Goal: Obtain resource: Download file/media

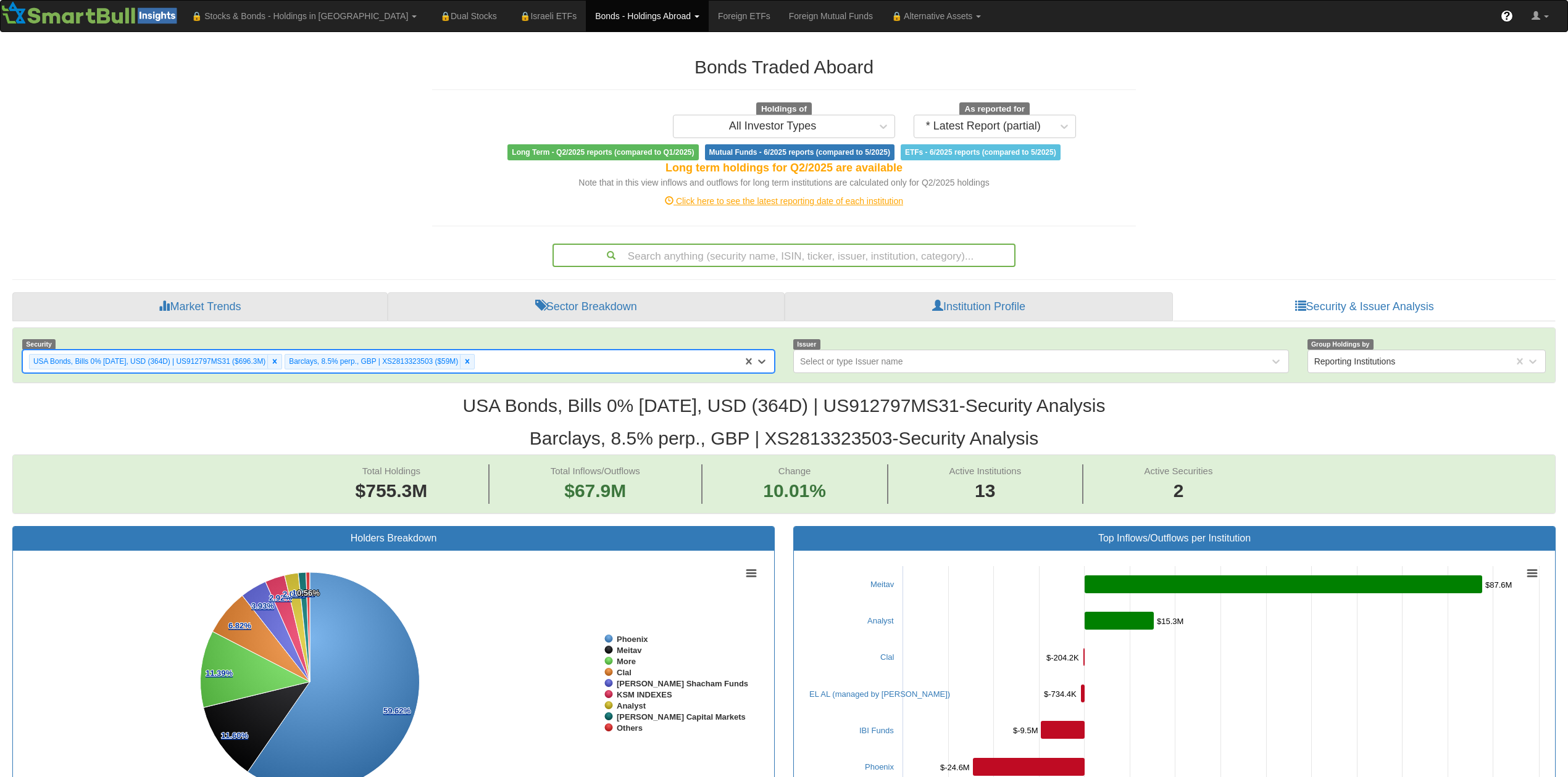
scroll to position [22, 1516]
click at [472, 365] on icon at bounding box center [467, 361] width 8 height 8
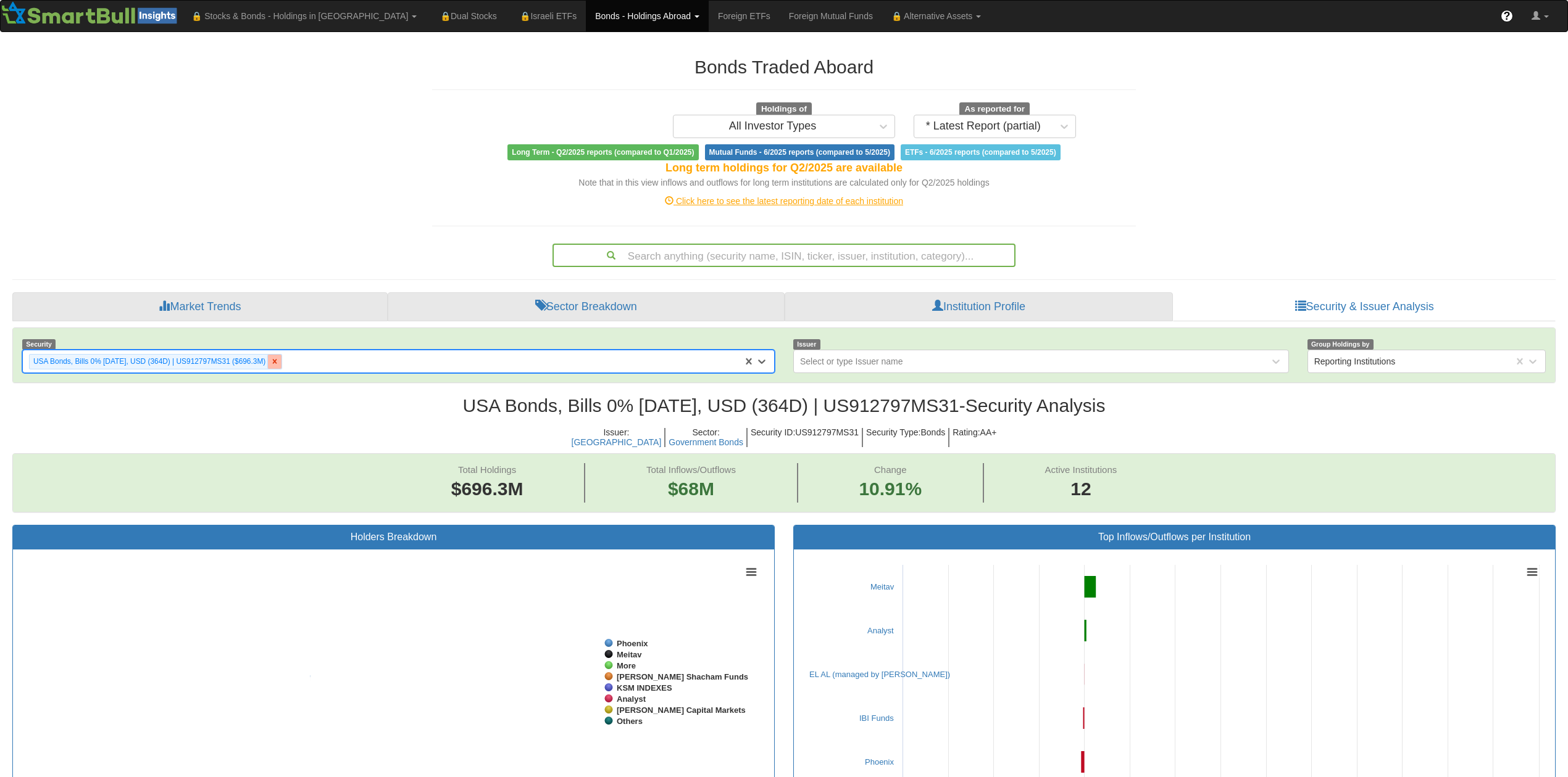
scroll to position [22, 1516]
click at [277, 364] on div at bounding box center [274, 362] width 14 height 14
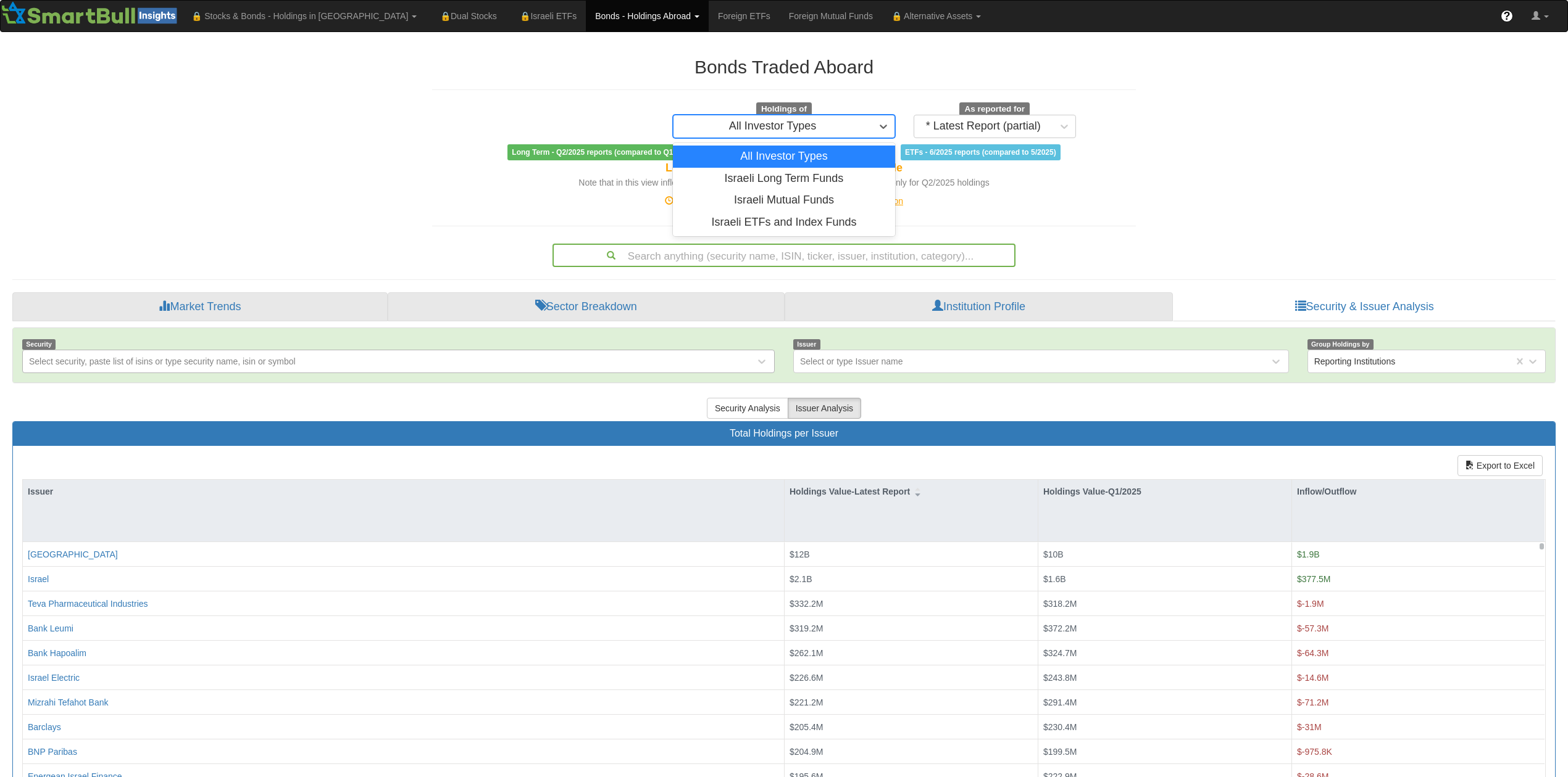
click at [857, 129] on div "All Investor Types" at bounding box center [772, 126] width 198 height 19
click at [855, 129] on div "All Investor Types" at bounding box center [772, 126] width 198 height 19
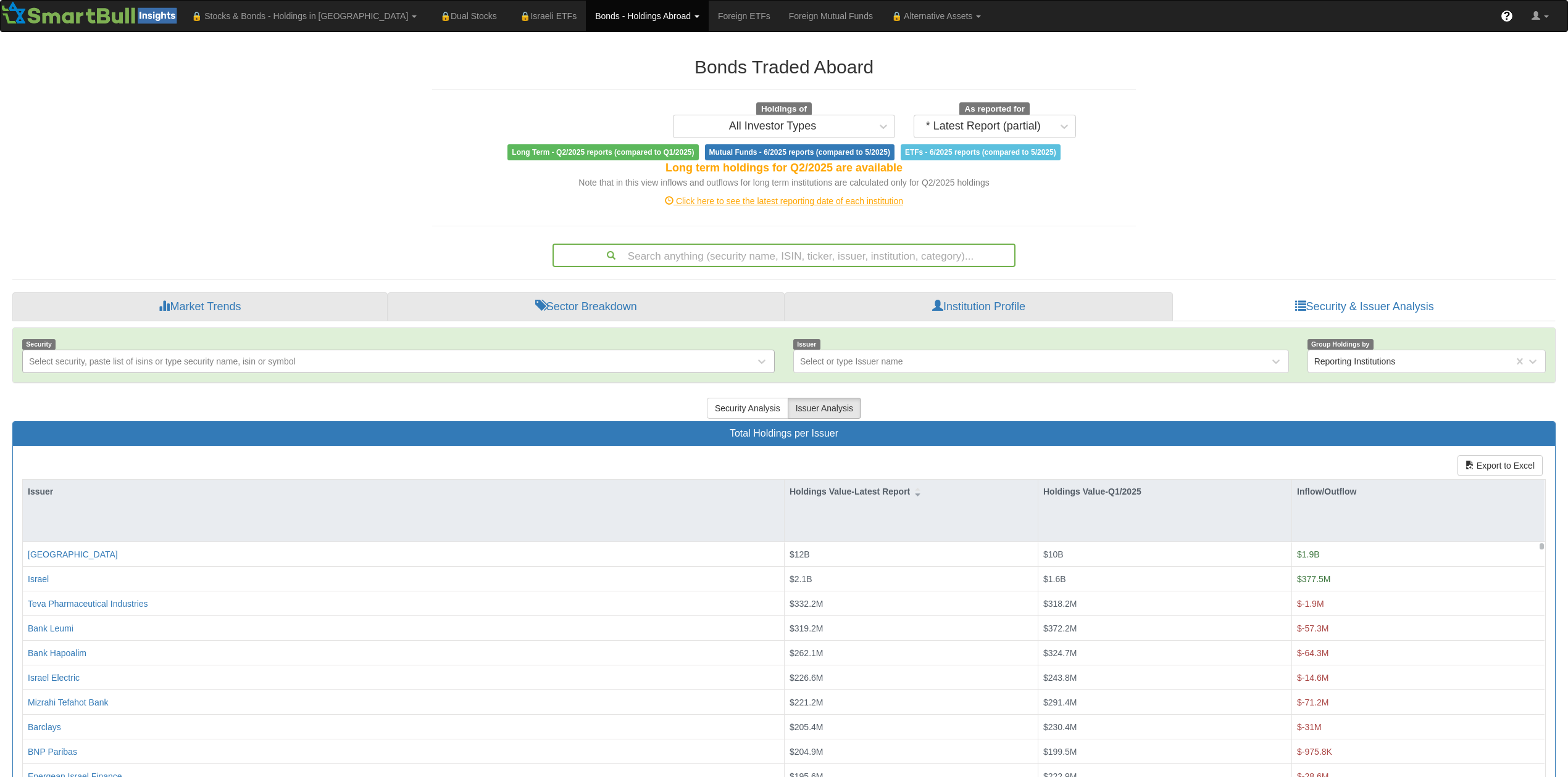
click at [790, 202] on div "Click here to see the latest reporting date of each institution" at bounding box center [784, 201] width 722 height 12
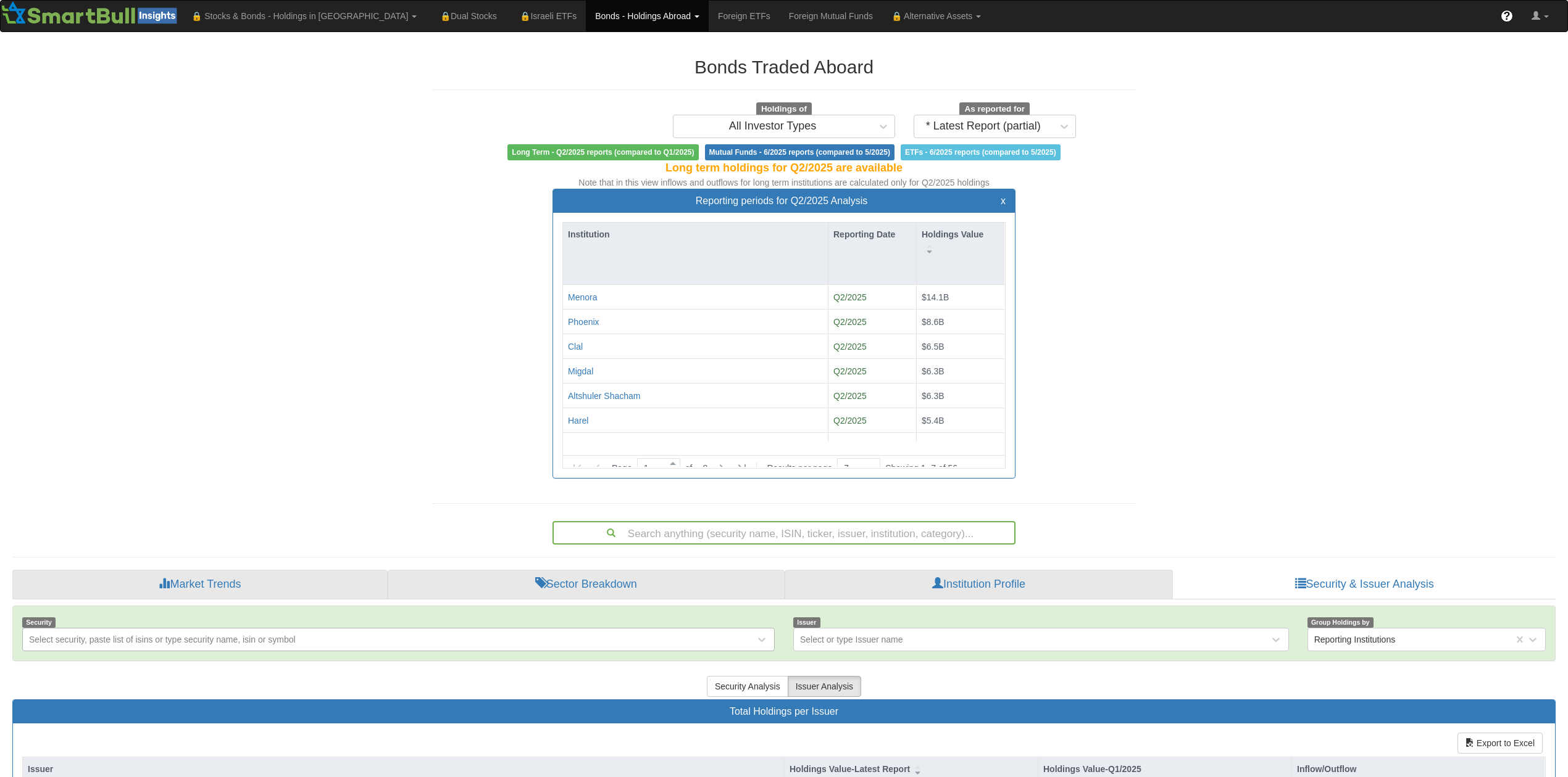
scroll to position [22, 436]
click at [583, 299] on div "Menora" at bounding box center [582, 297] width 29 height 12
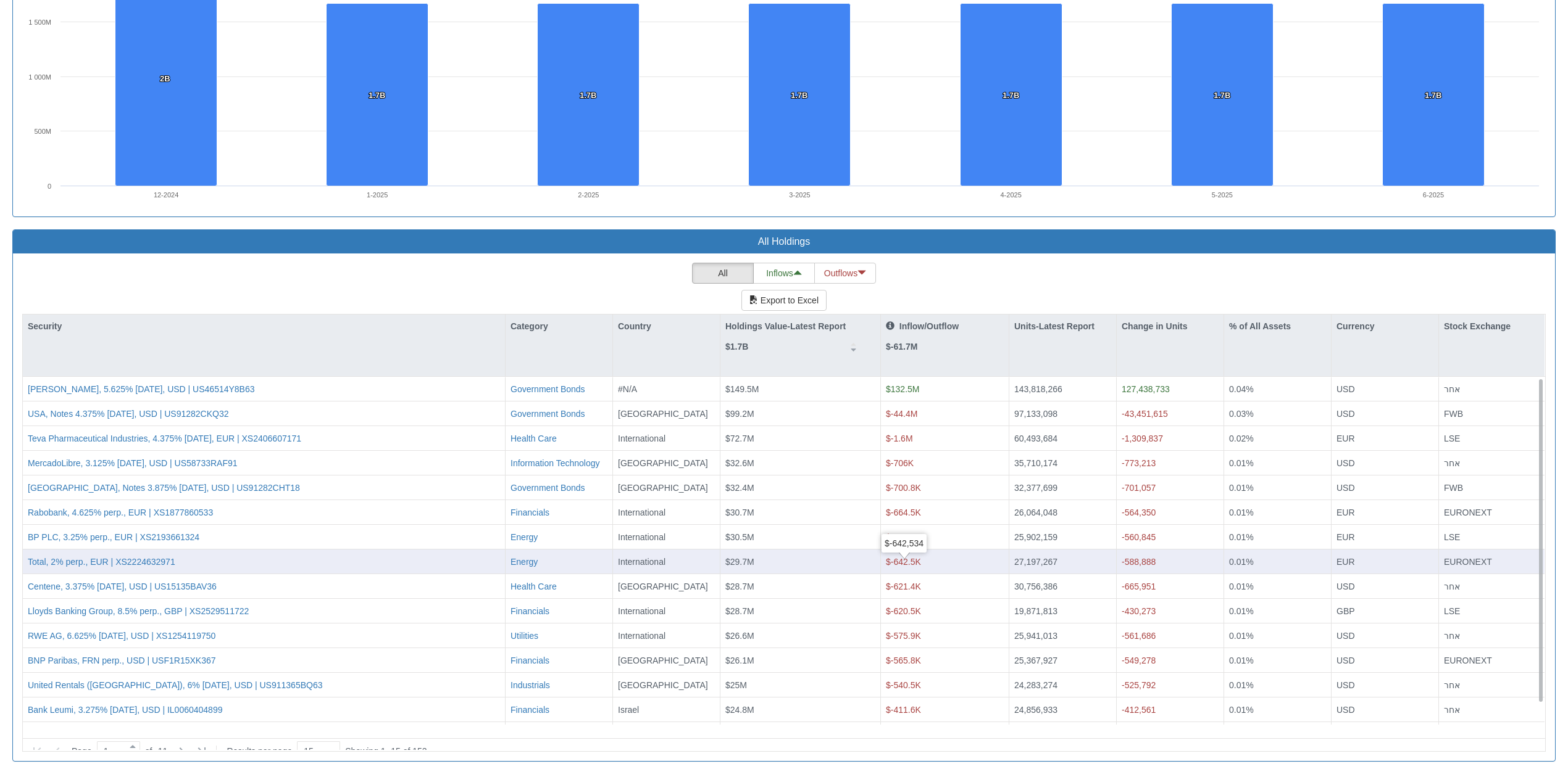
scroll to position [937, 0]
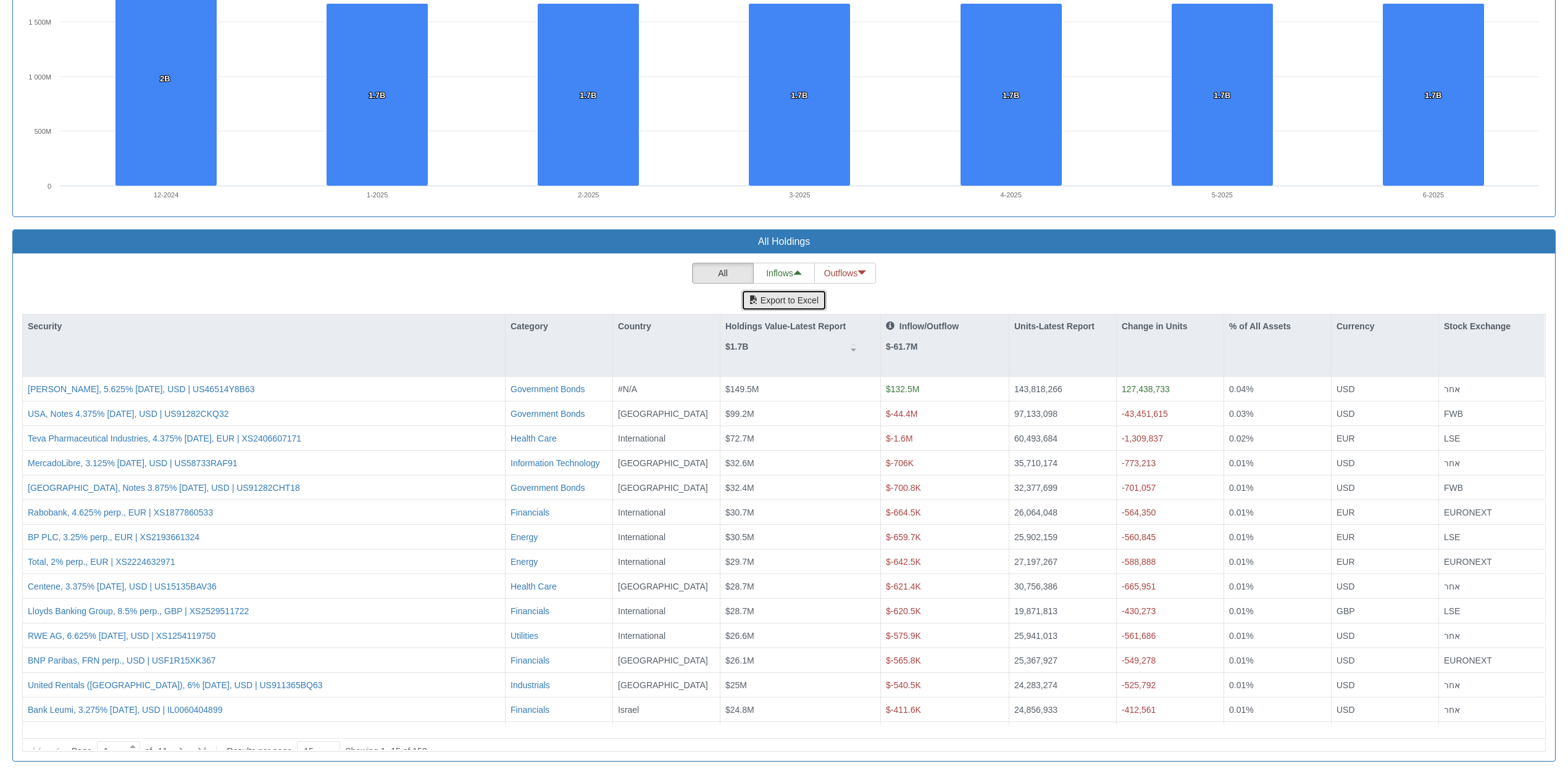
click at [775, 301] on button "Export to Excel" at bounding box center [784, 301] width 85 height 21
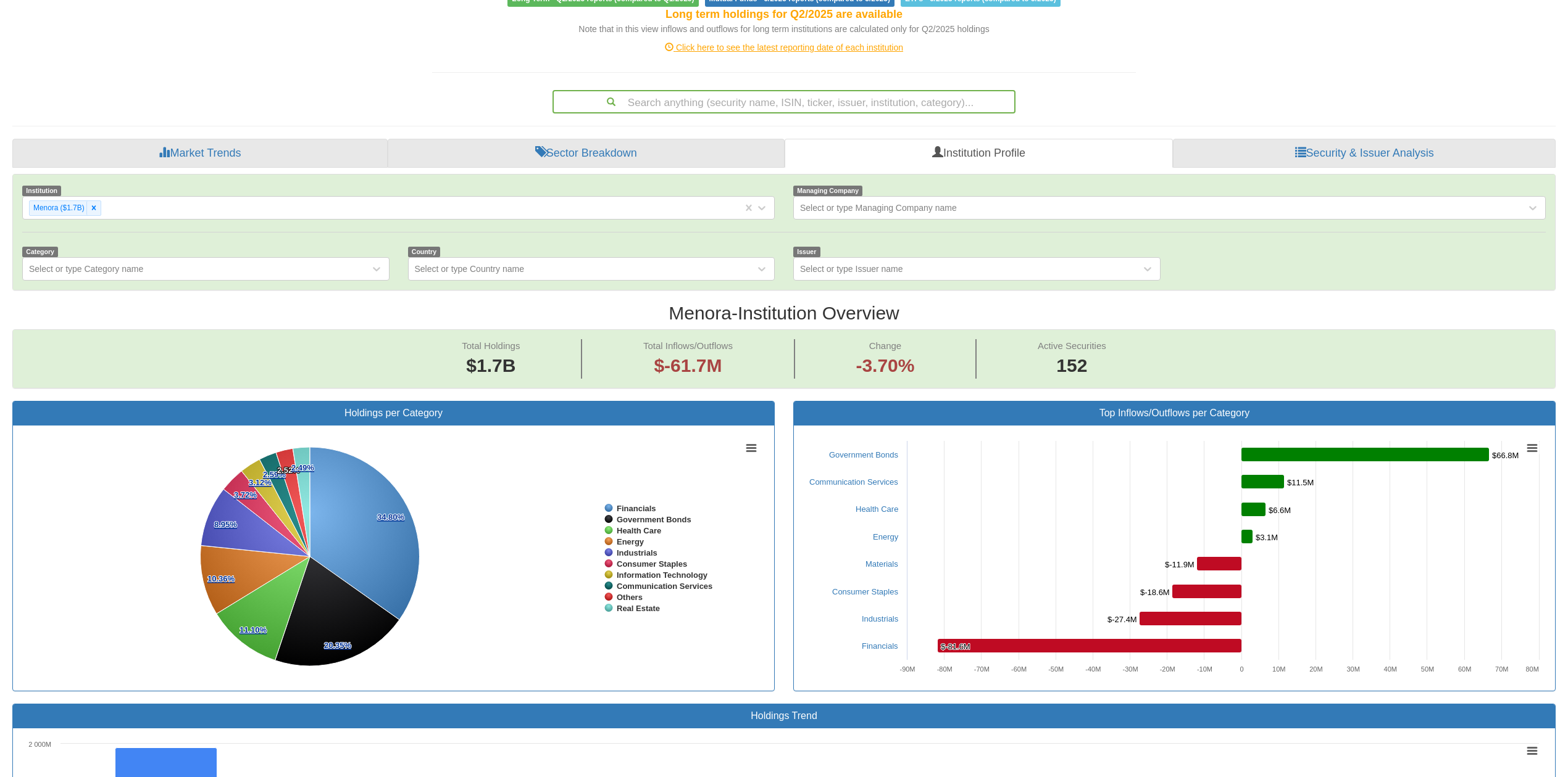
scroll to position [0, 0]
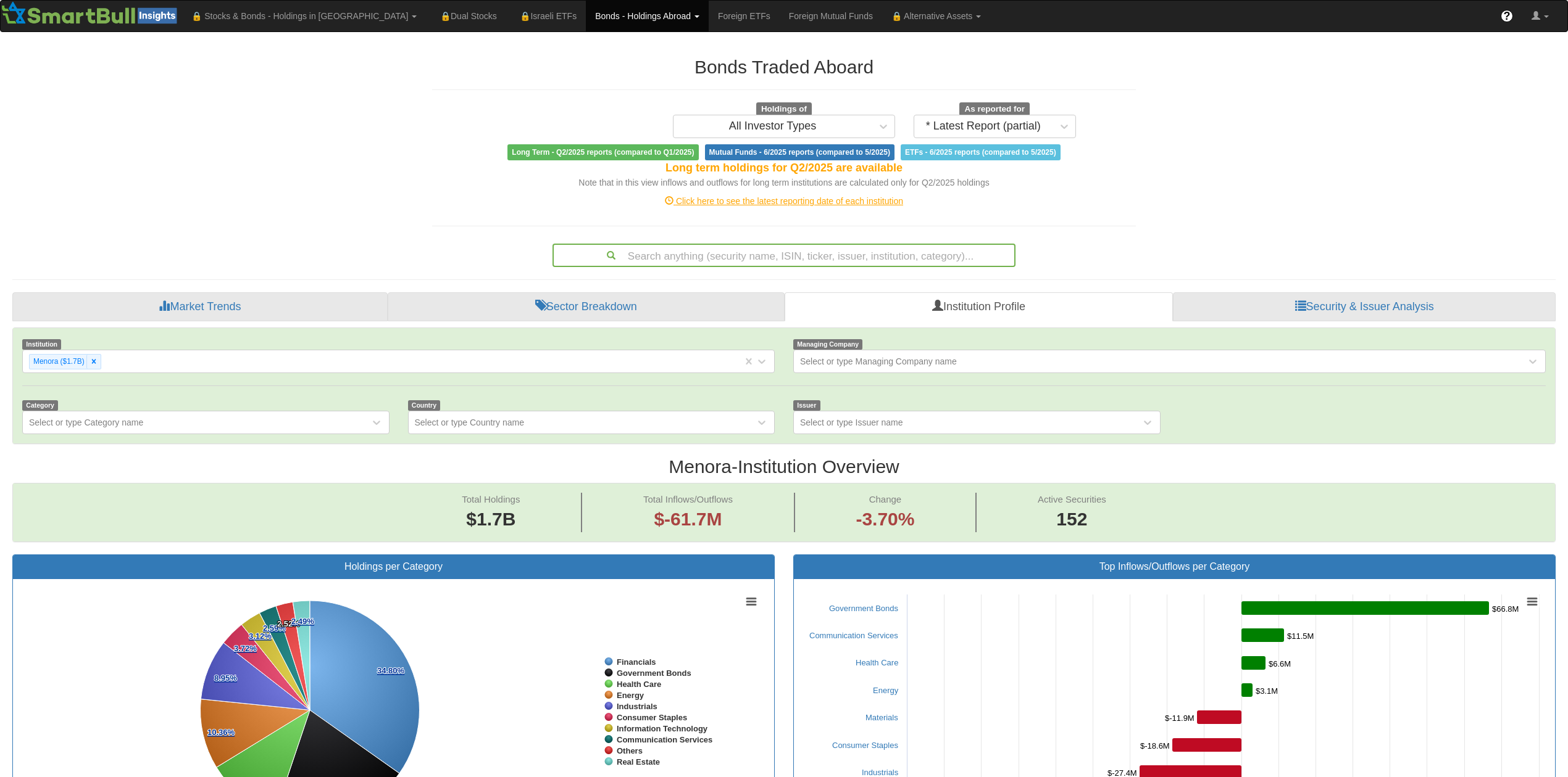
click at [742, 203] on div "Click here to see the latest reporting date of each institution" at bounding box center [784, 201] width 722 height 12
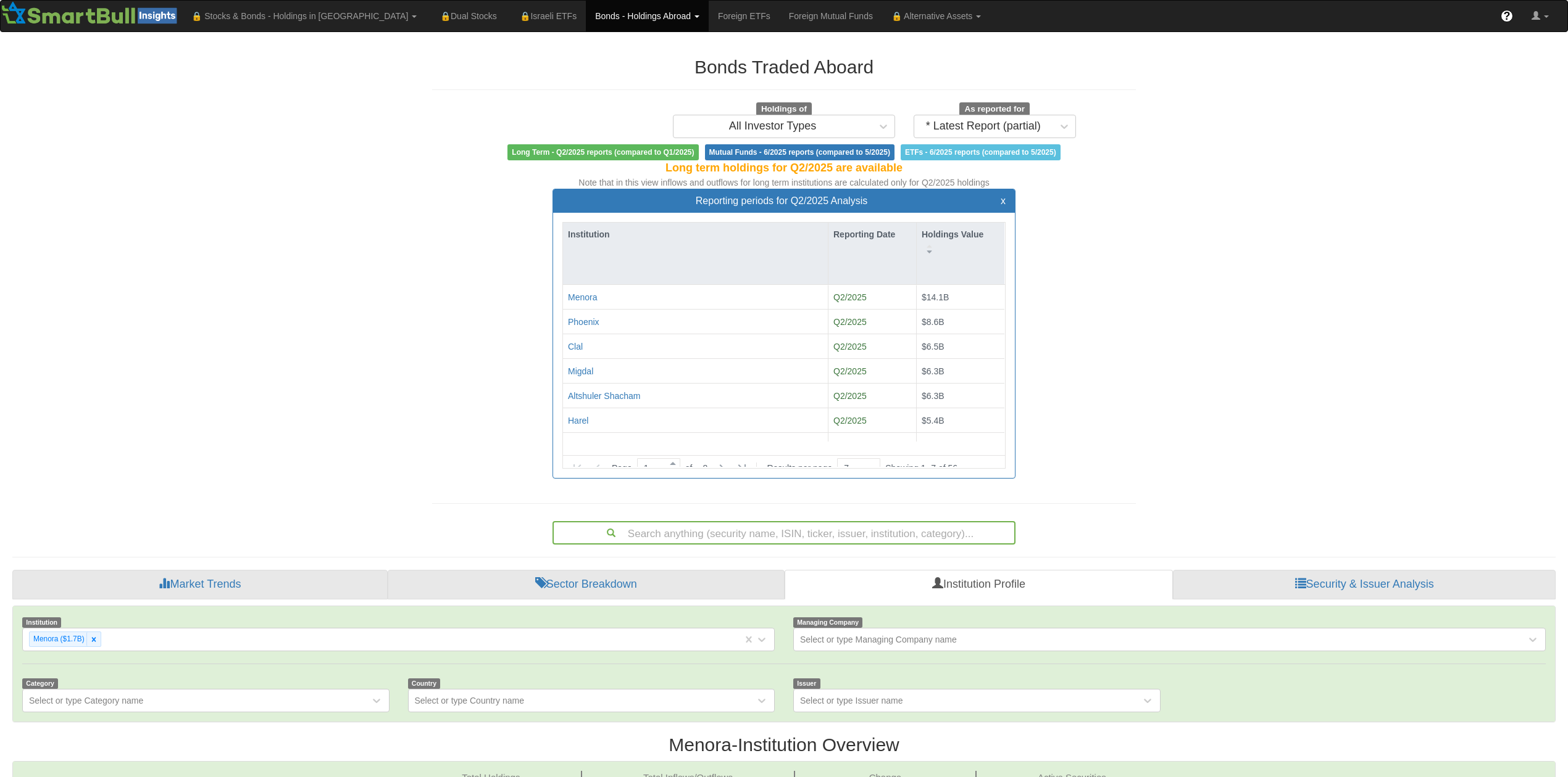
scroll to position [22, 436]
click at [578, 371] on div "Migdal" at bounding box center [580, 371] width 25 height 12
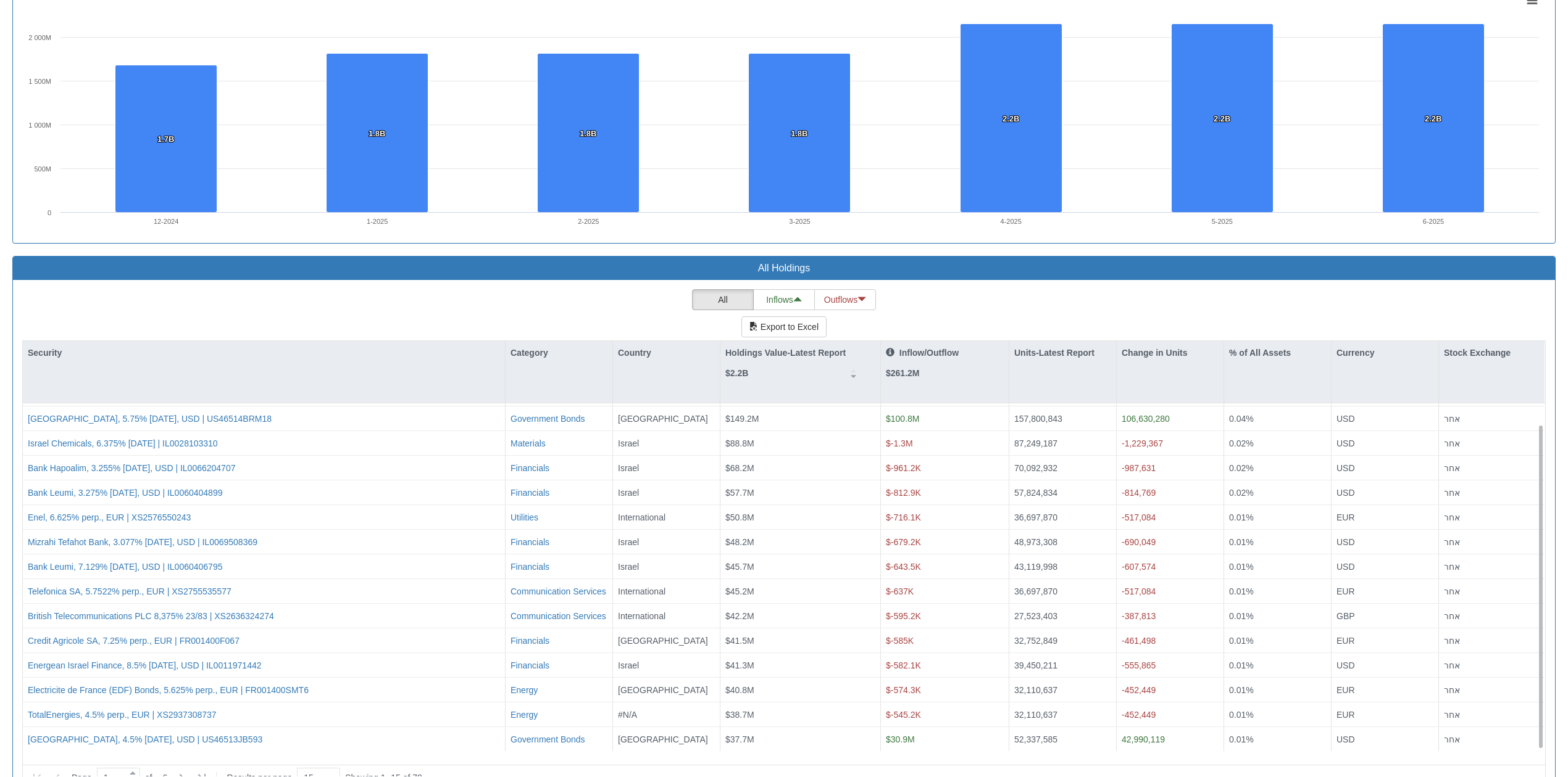
scroll to position [22, 0]
click at [774, 327] on button "Export to Excel" at bounding box center [784, 327] width 85 height 21
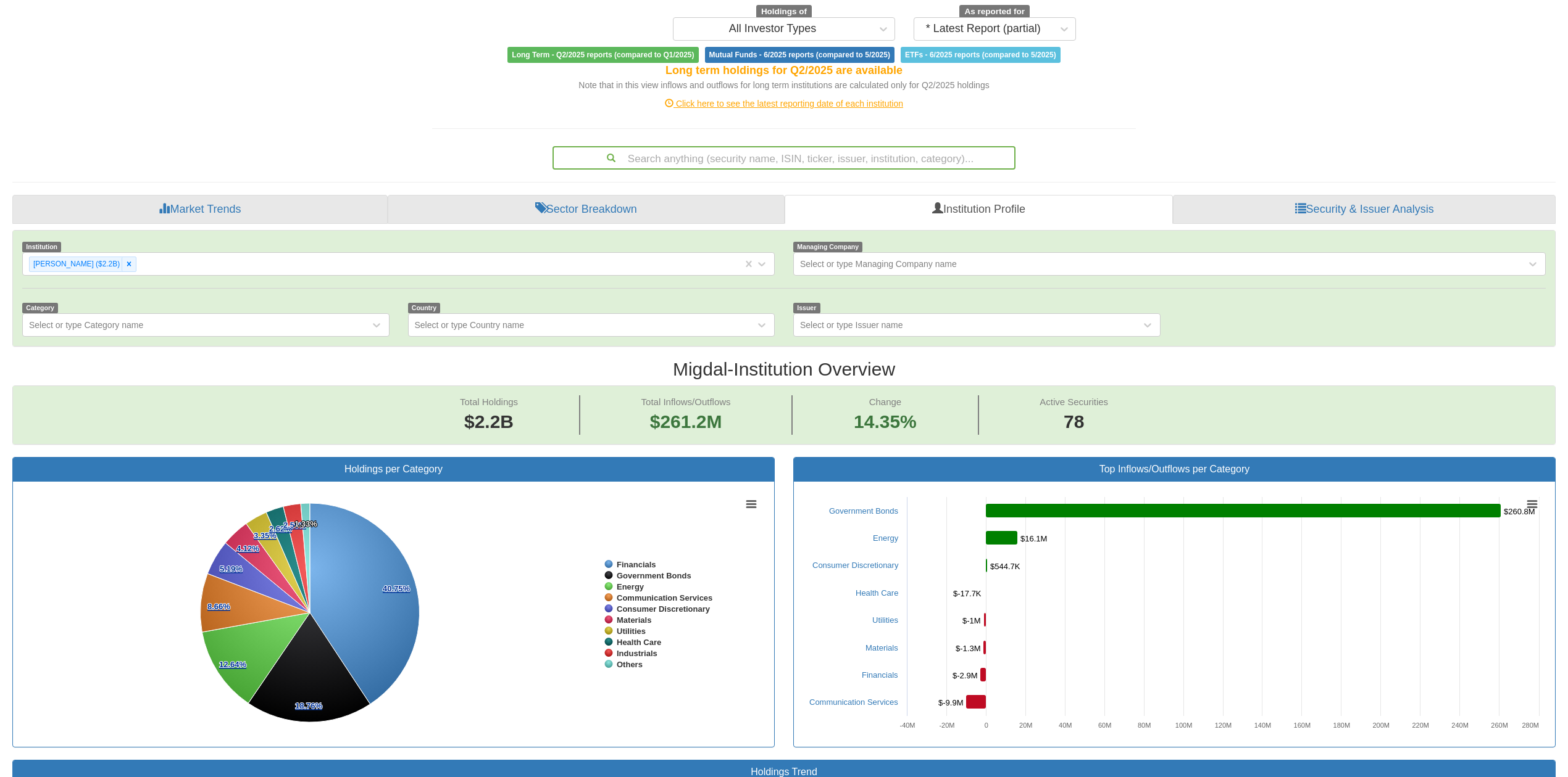
scroll to position [0, 0]
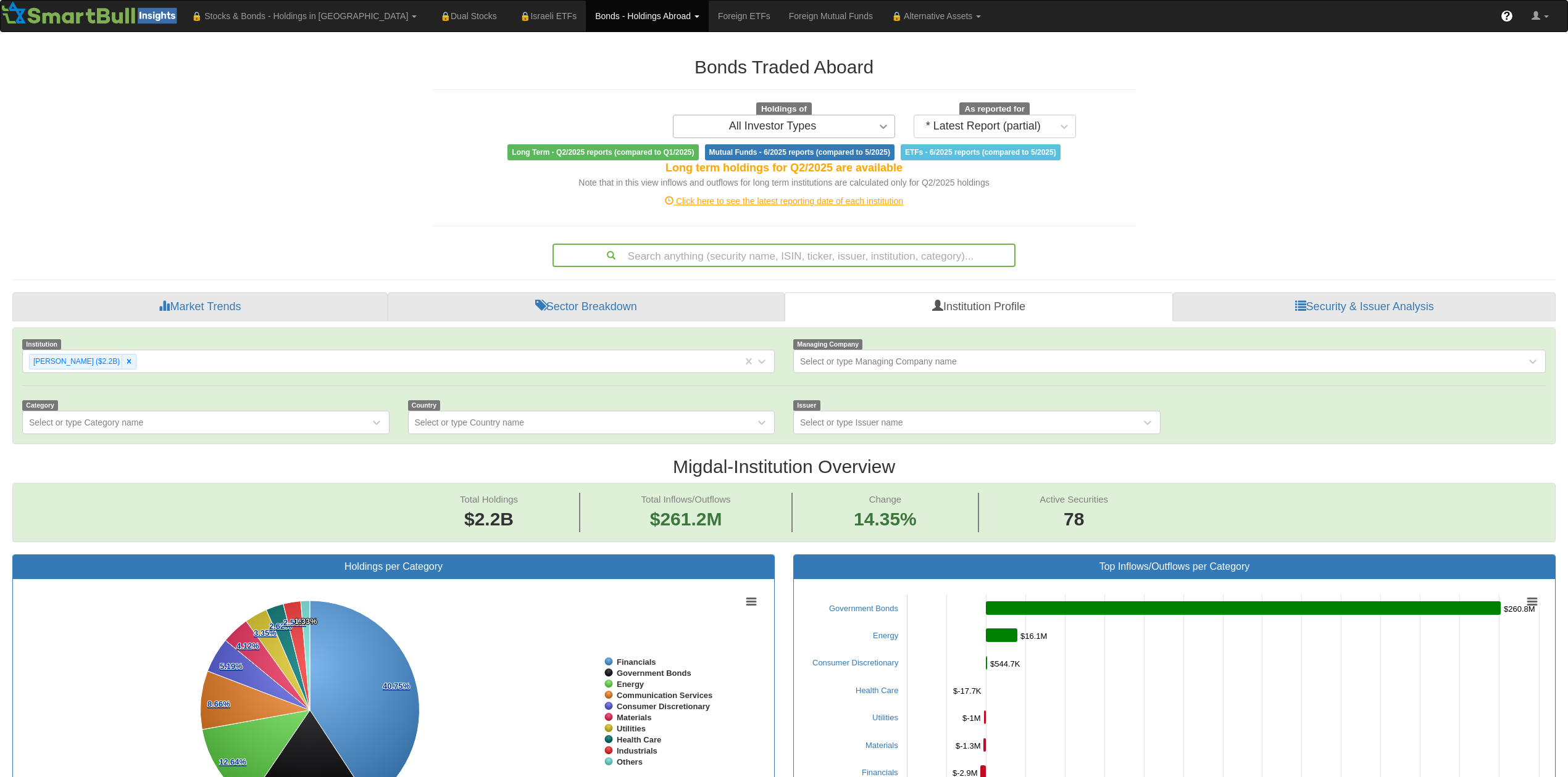
click at [877, 130] on icon at bounding box center [883, 126] width 13 height 12
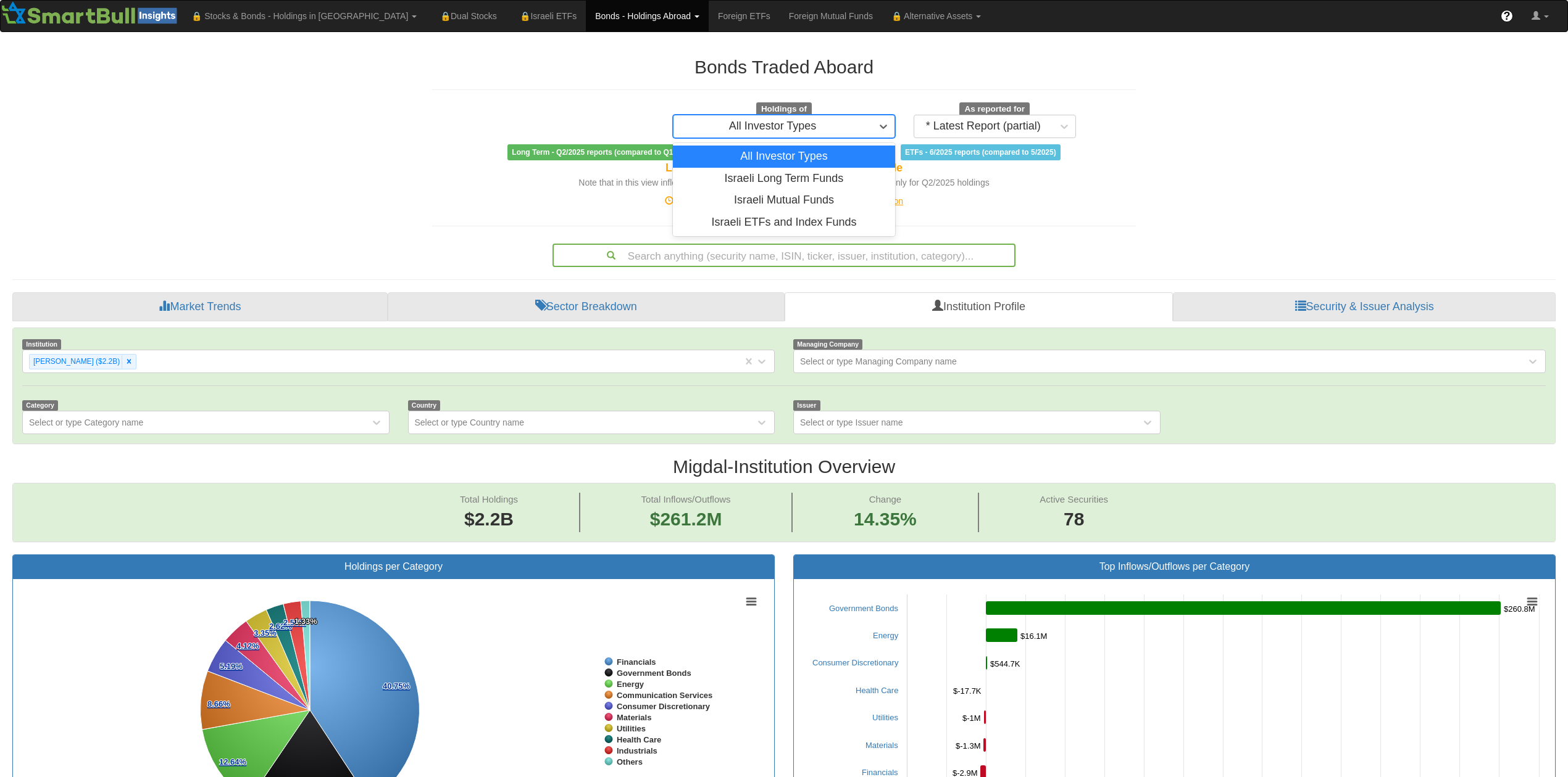
click at [896, 90] on hr at bounding box center [784, 90] width 704 height 1
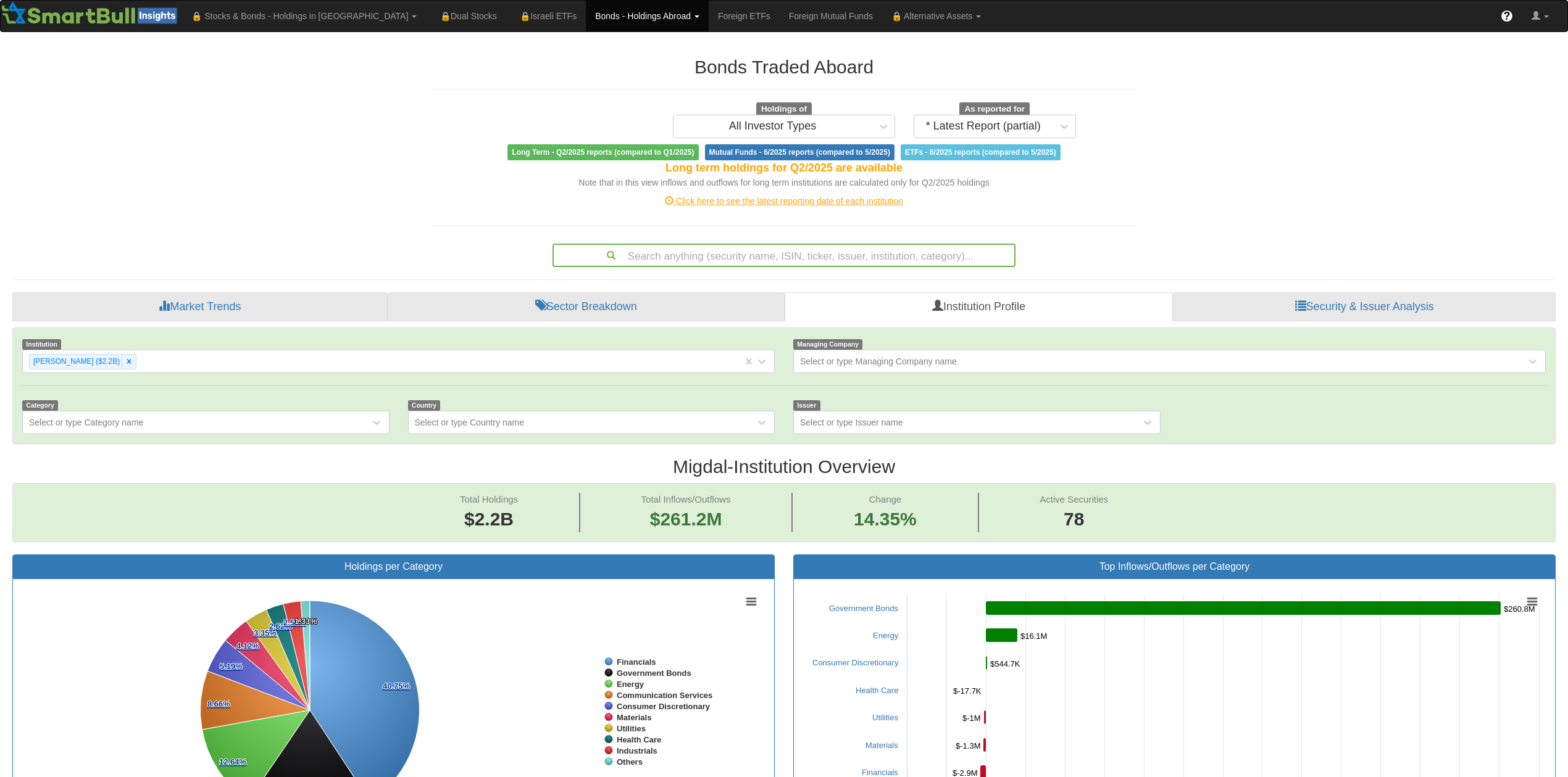
click at [778, 201] on div "Click here to see the latest reporting date of each institution" at bounding box center [784, 201] width 722 height 12
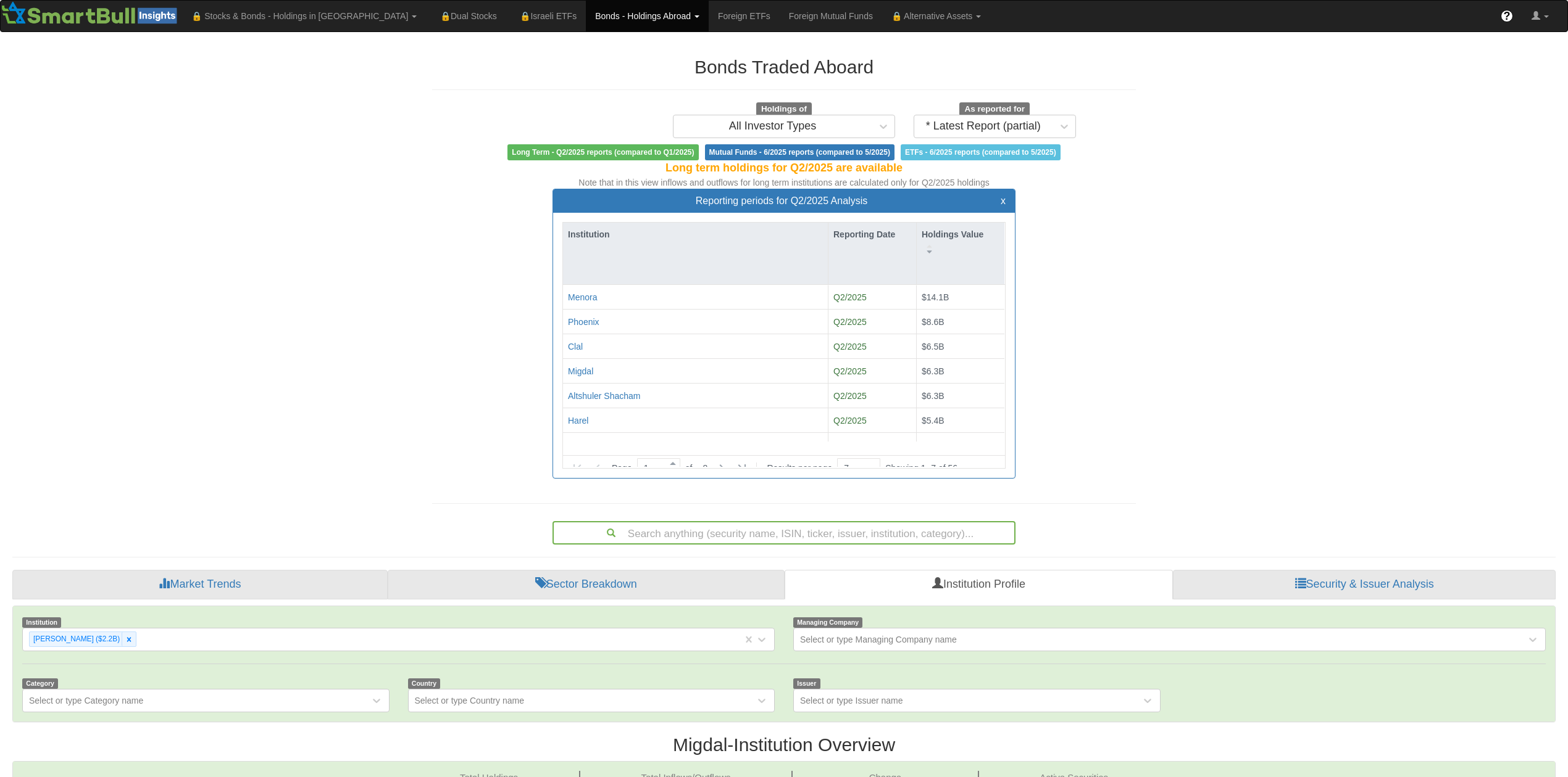
scroll to position [22, 436]
click at [585, 395] on div "Altshuler Shacham" at bounding box center [604, 396] width 73 height 12
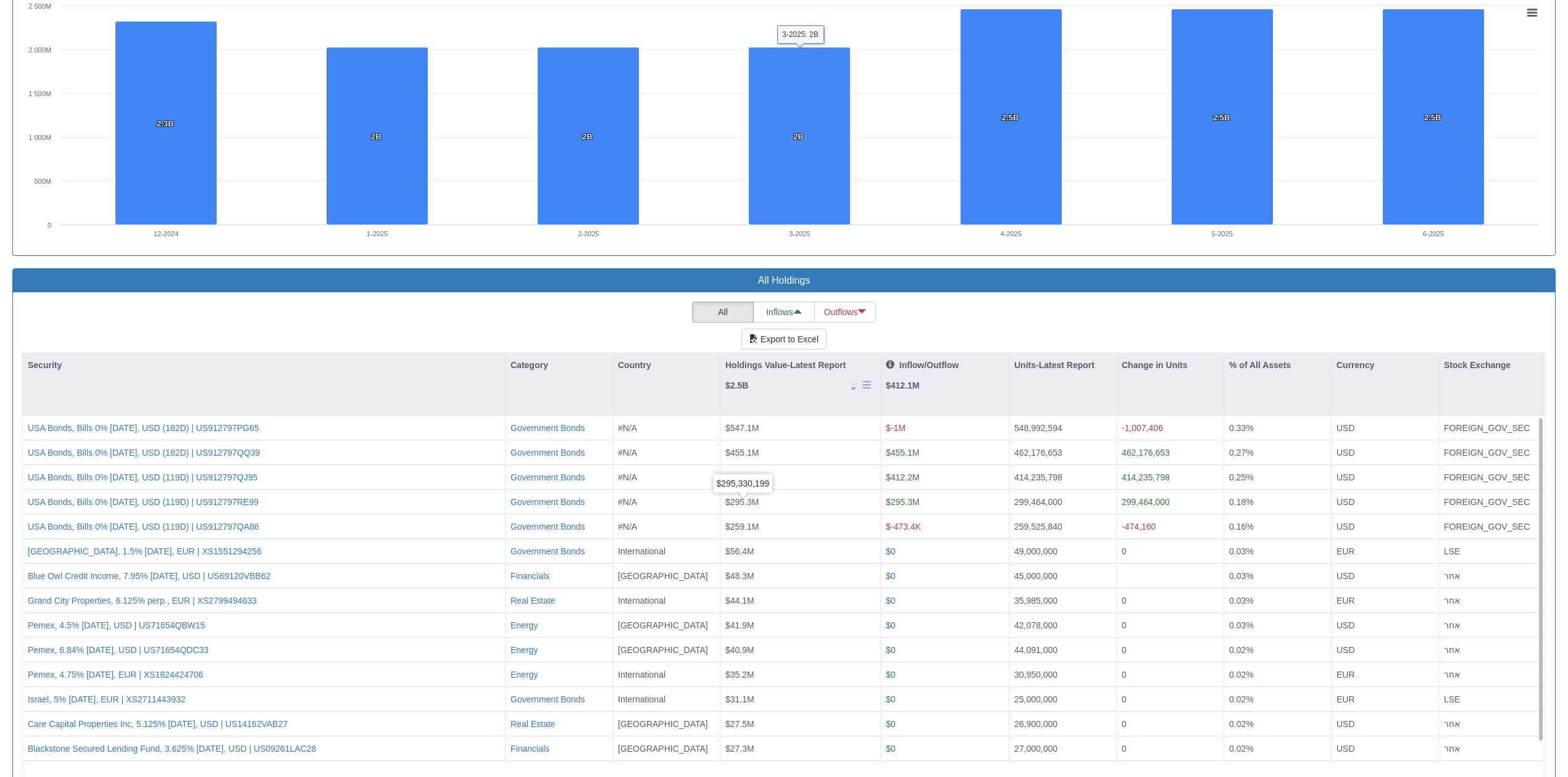
scroll to position [904, 0]
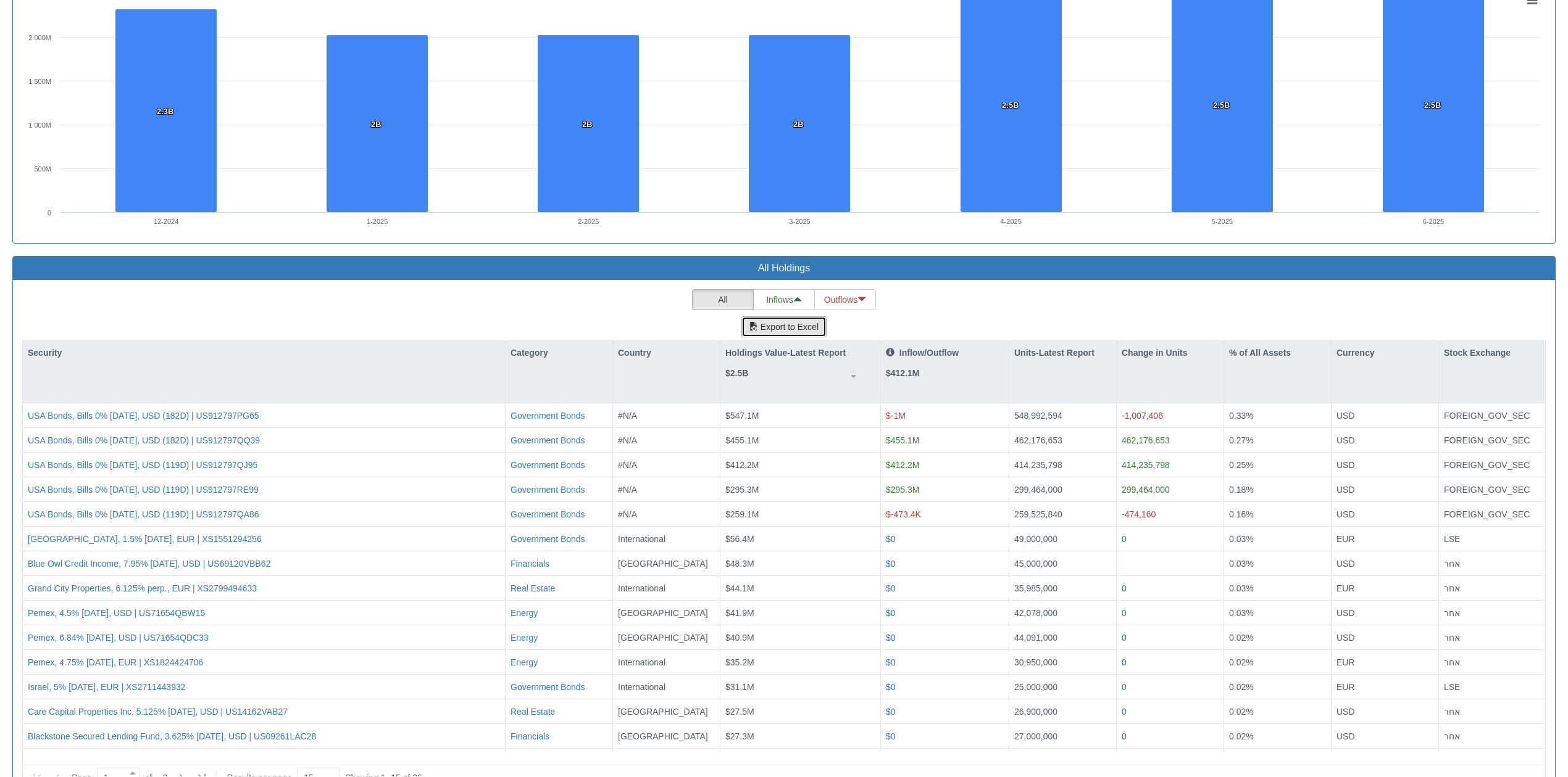
click at [783, 332] on button "Export to Excel" at bounding box center [784, 327] width 85 height 21
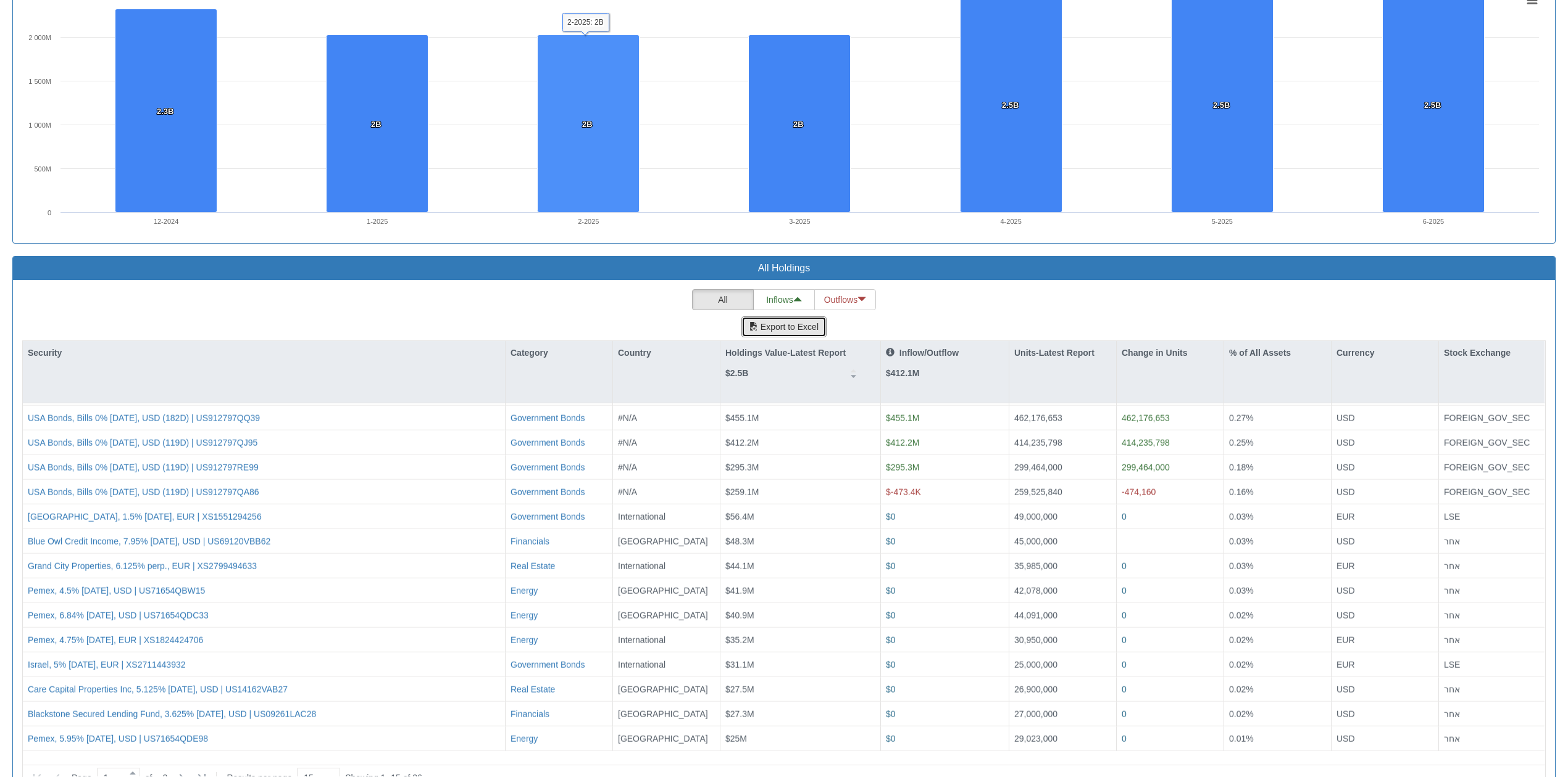
scroll to position [0, 0]
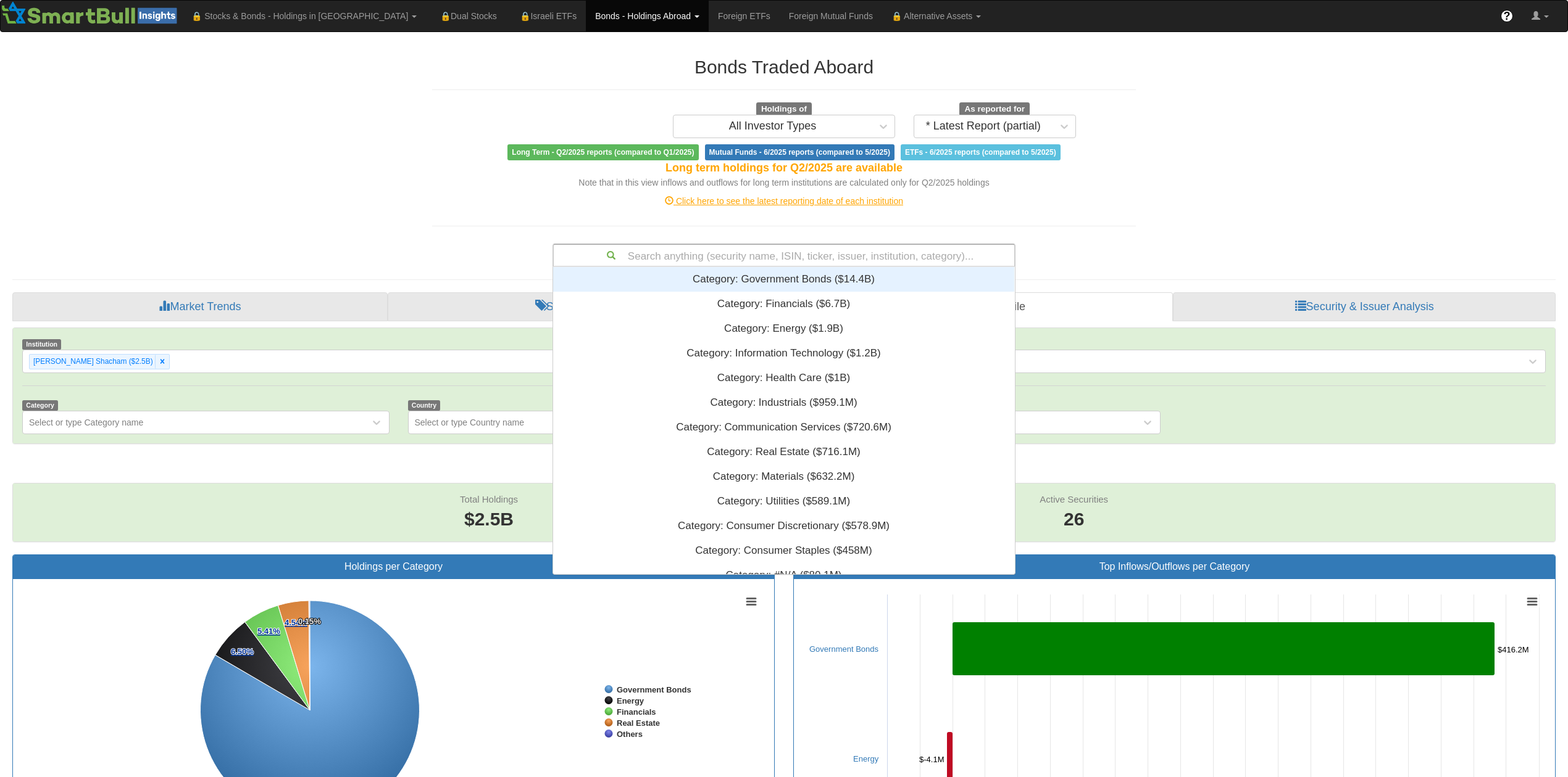
click at [887, 262] on div "Search anything (security name, ISIN, ticker, issuer, institution, category)..." at bounding box center [784, 256] width 461 height 21
click at [789, 203] on div "Click here to see the latest reporting date of each institution" at bounding box center [784, 201] width 722 height 12
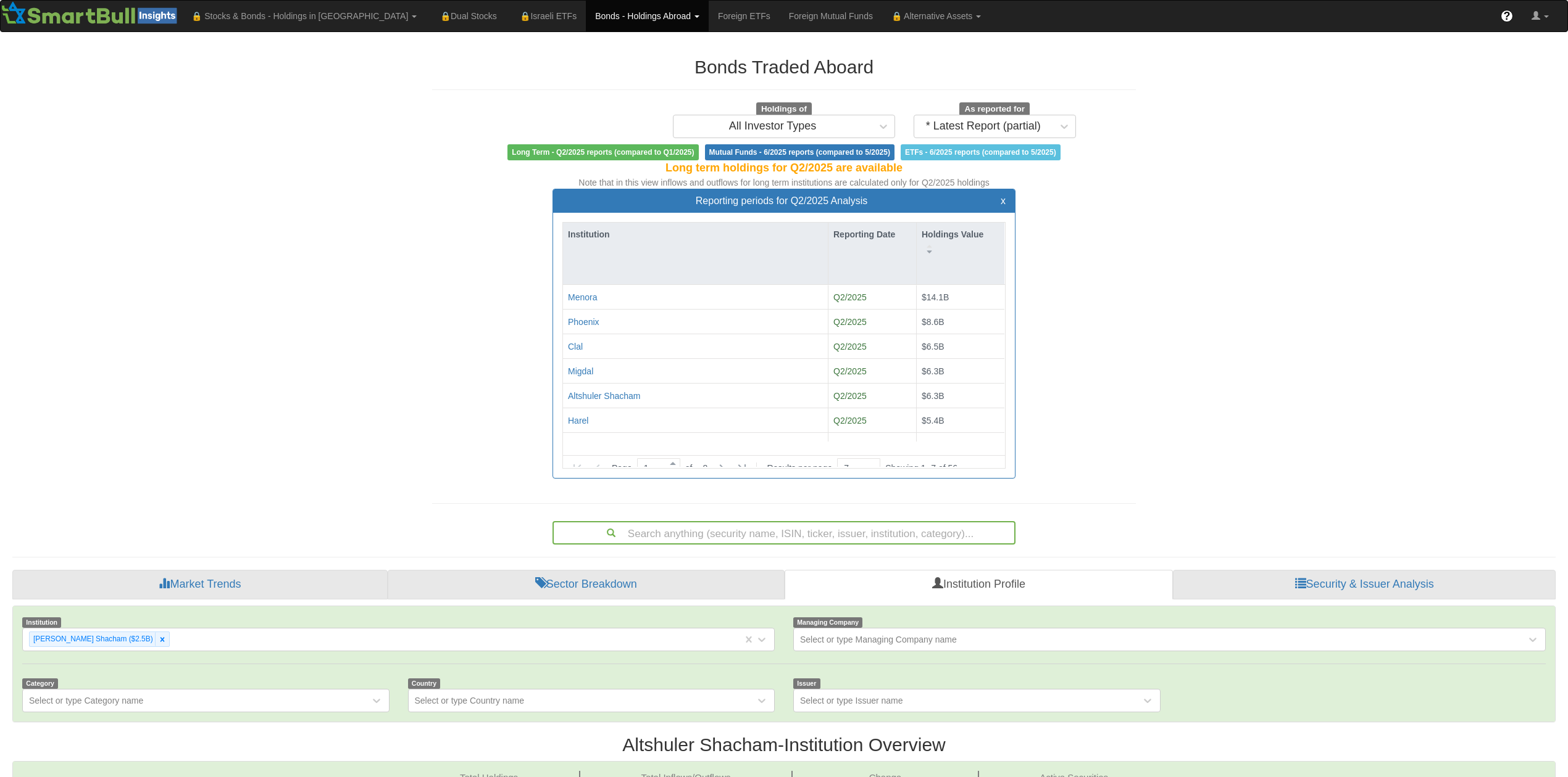
scroll to position [22, 436]
click at [581, 420] on div "Harel" at bounding box center [577, 421] width 20 height 12
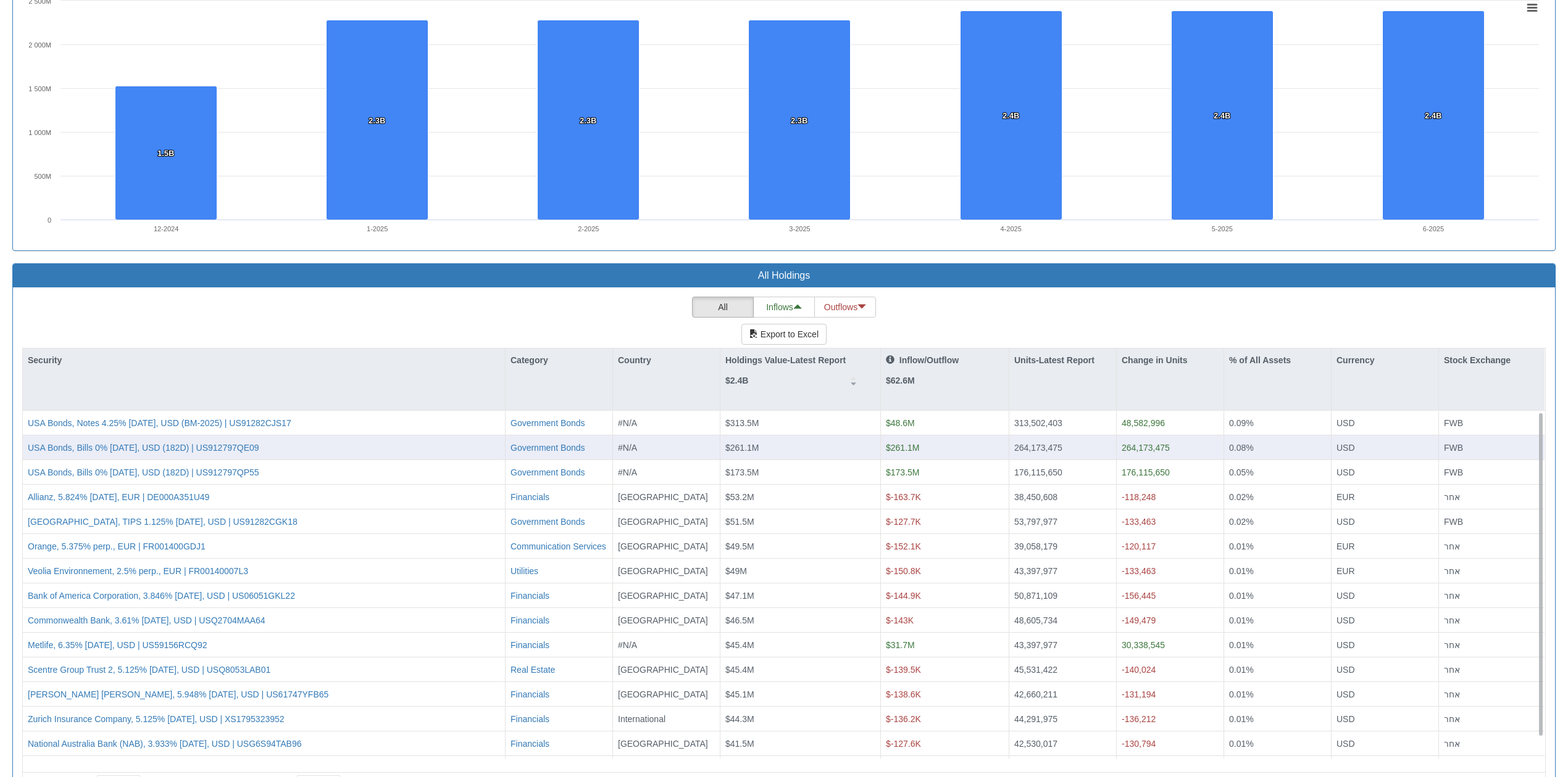
scroll to position [904, 0]
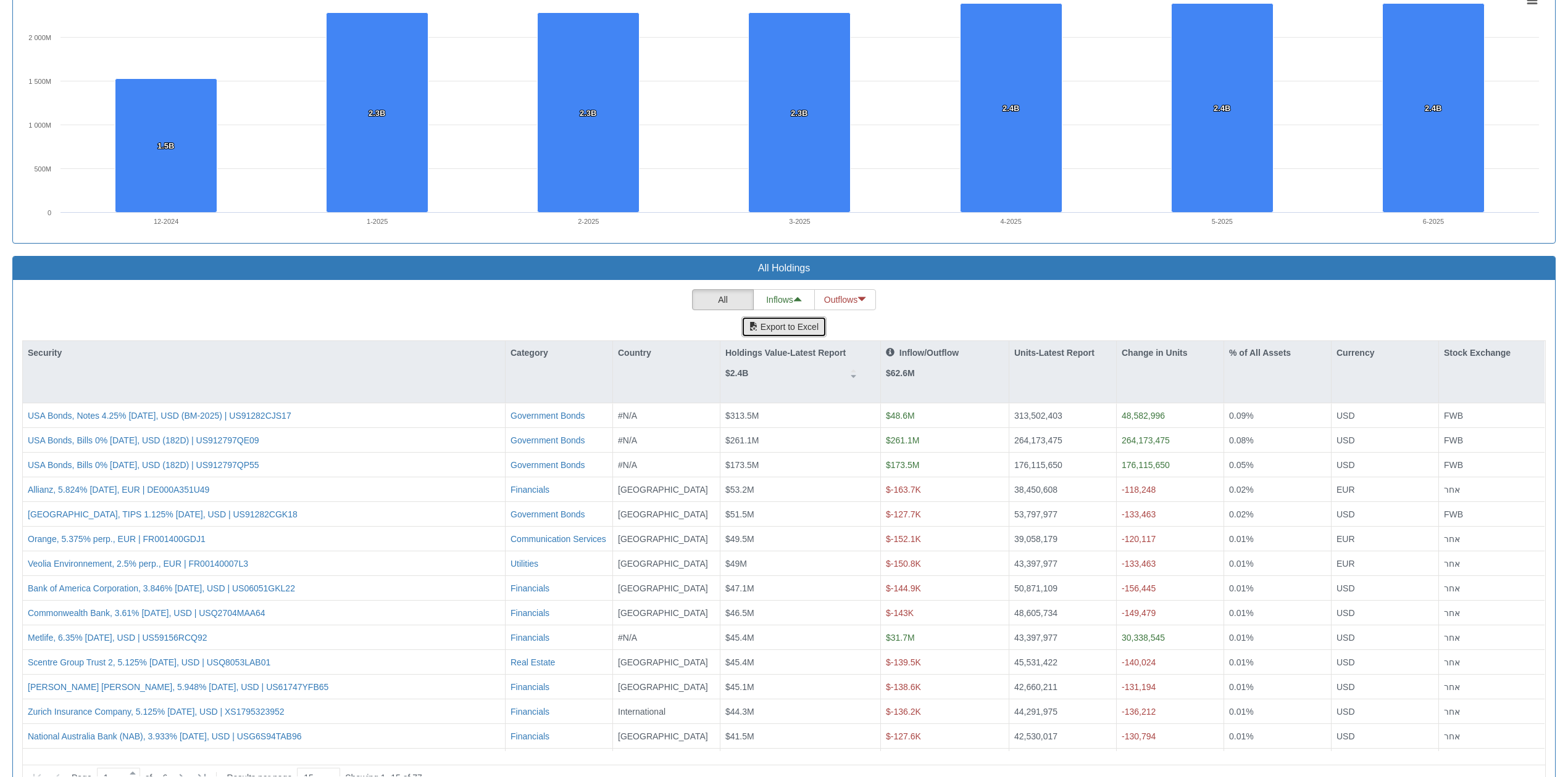
click at [778, 329] on button "Export to Excel" at bounding box center [784, 327] width 85 height 21
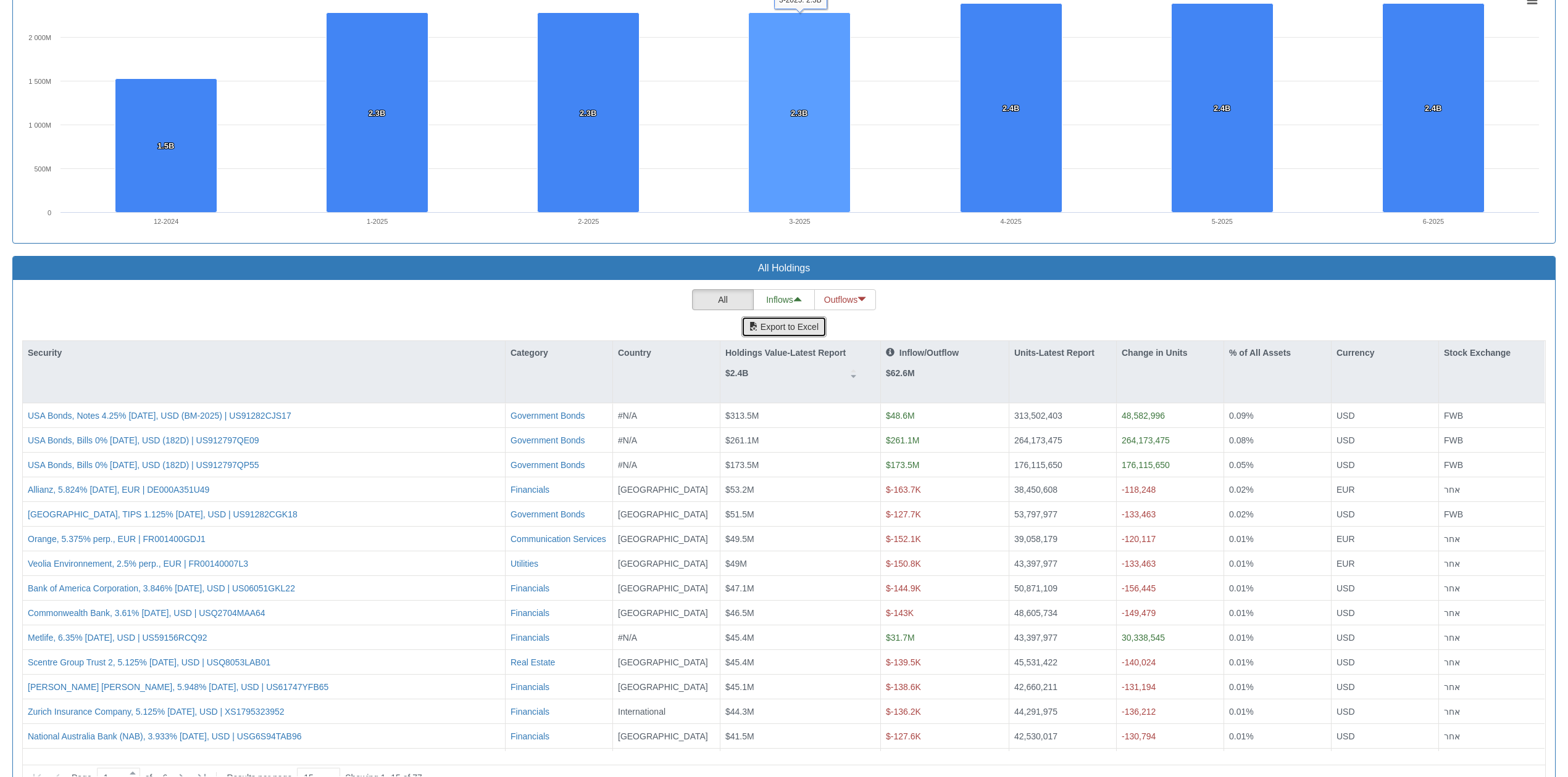
scroll to position [0, 0]
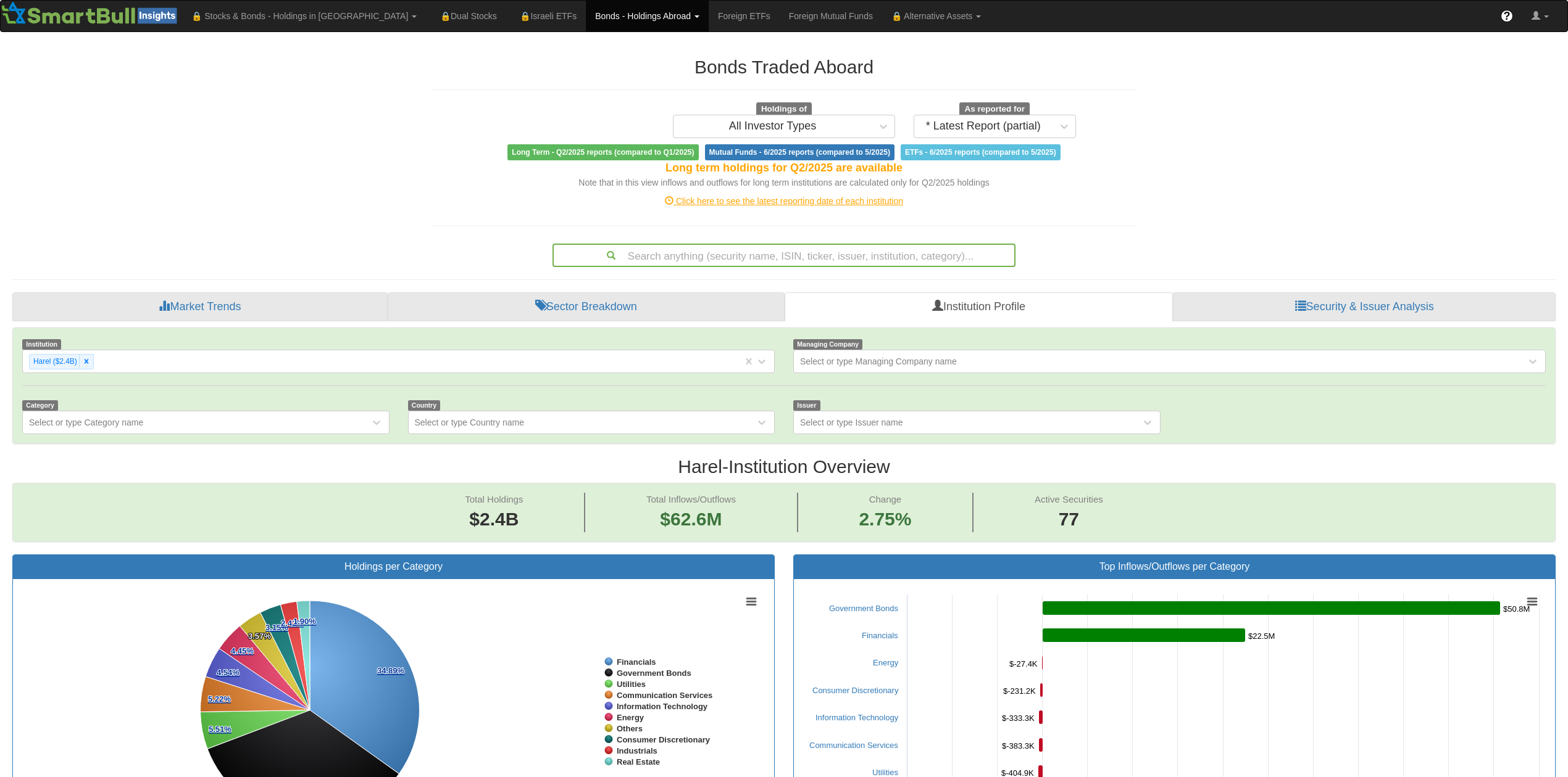
click at [798, 205] on div "Click here to see the latest reporting date of each institution" at bounding box center [784, 201] width 722 height 12
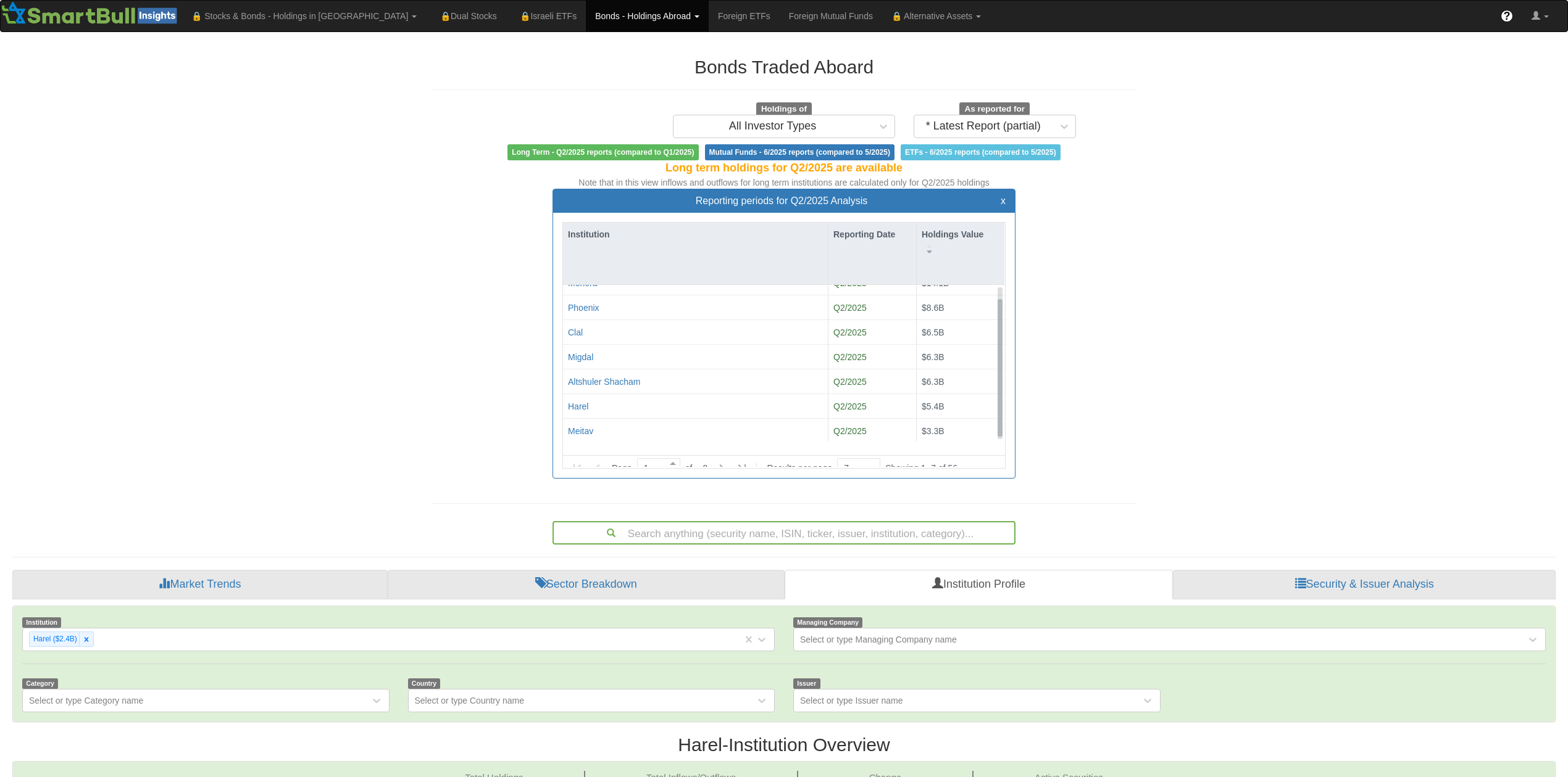
scroll to position [15, 0]
drag, startPoint x: 996, startPoint y: 418, endPoint x: 782, endPoint y: 453, distance: 216.8
click at [955, 470] on div "Institution Reporting Date Holdings Value Menora Q2/2025 $14.1B Phoenix Q2/2025…" at bounding box center [784, 346] width 462 height 265
click at [576, 431] on div "Meitav" at bounding box center [580, 429] width 25 height 12
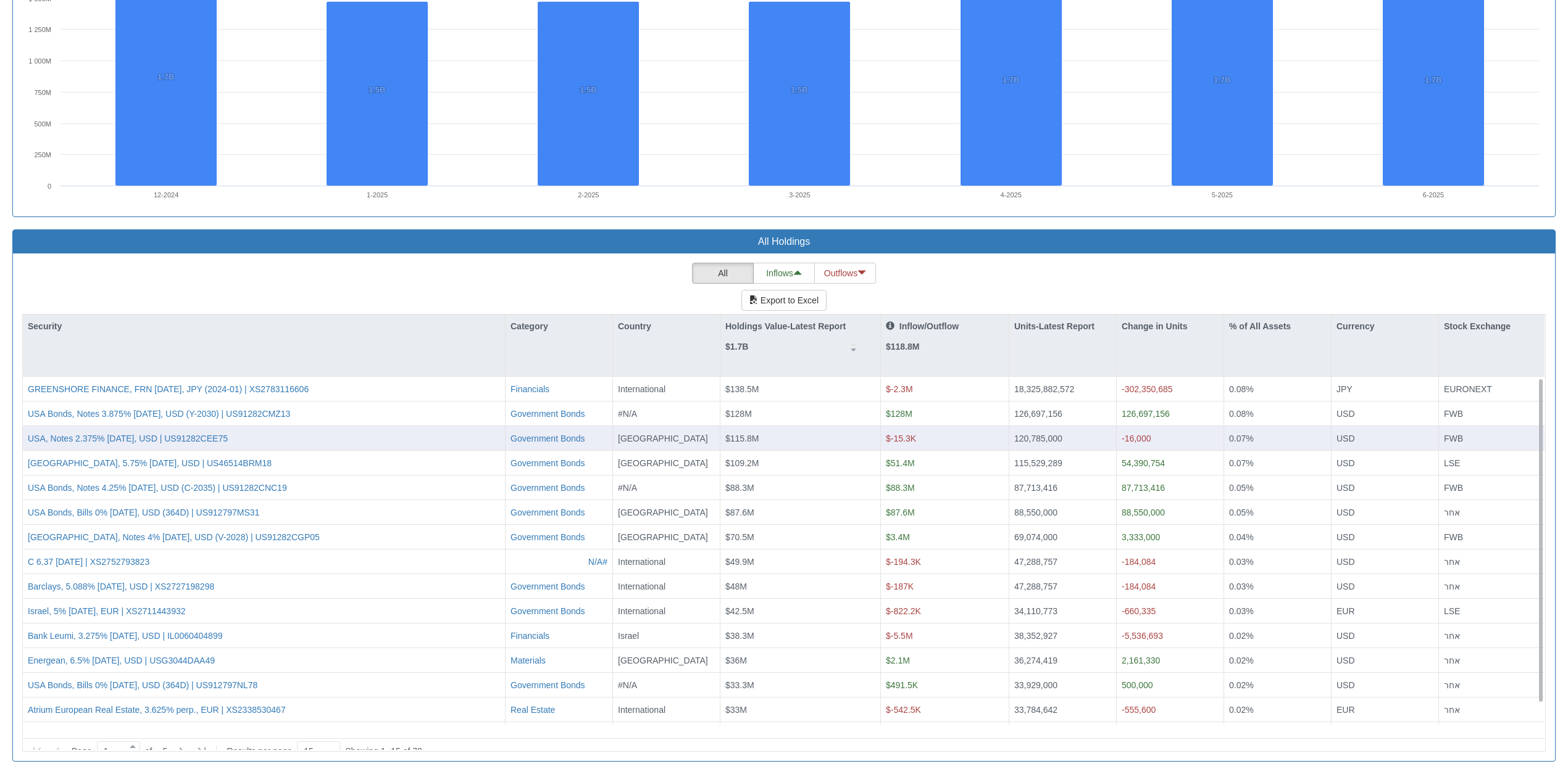
scroll to position [22, 1516]
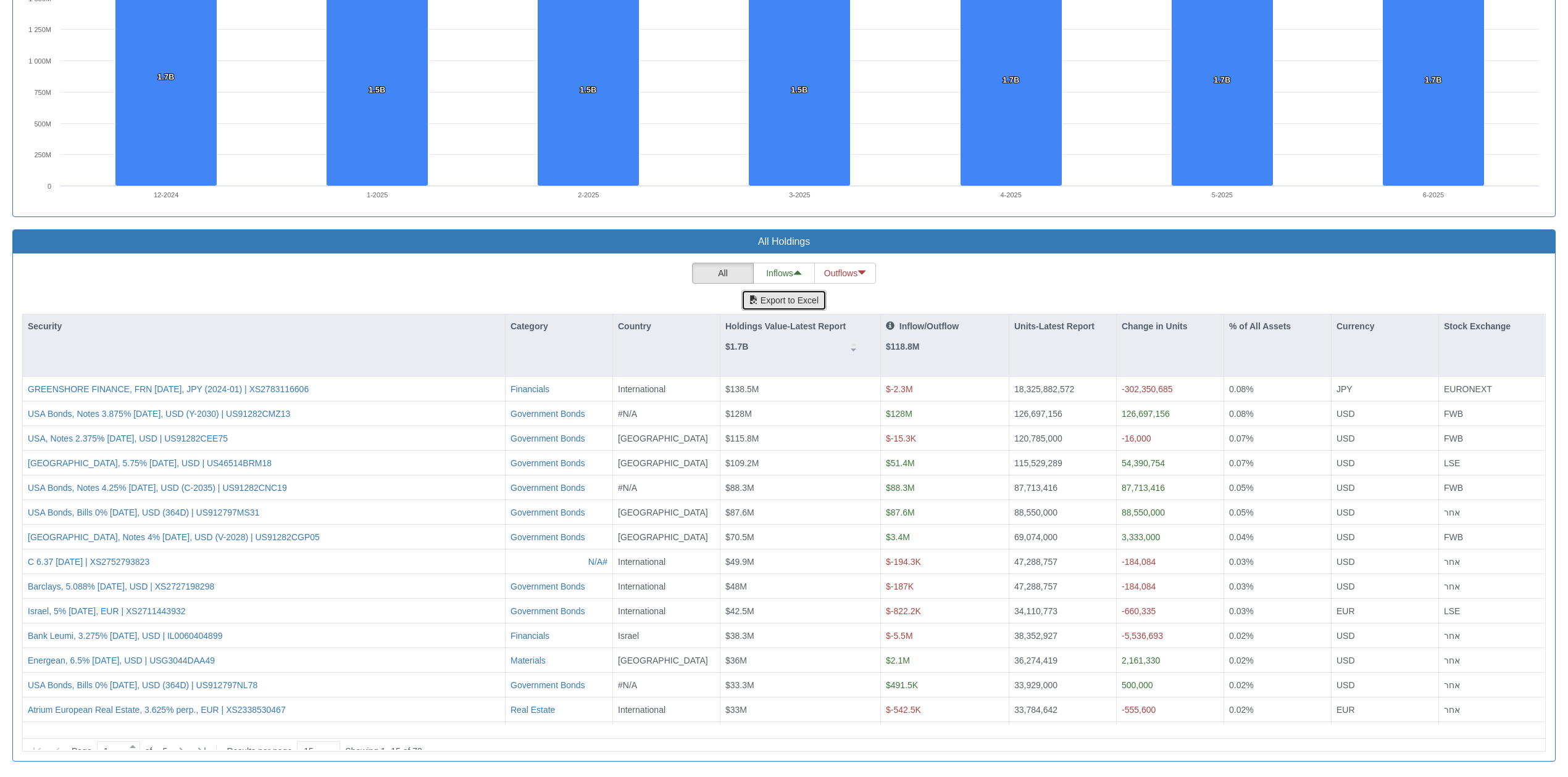
click at [789, 307] on button "Export to Excel" at bounding box center [784, 301] width 85 height 21
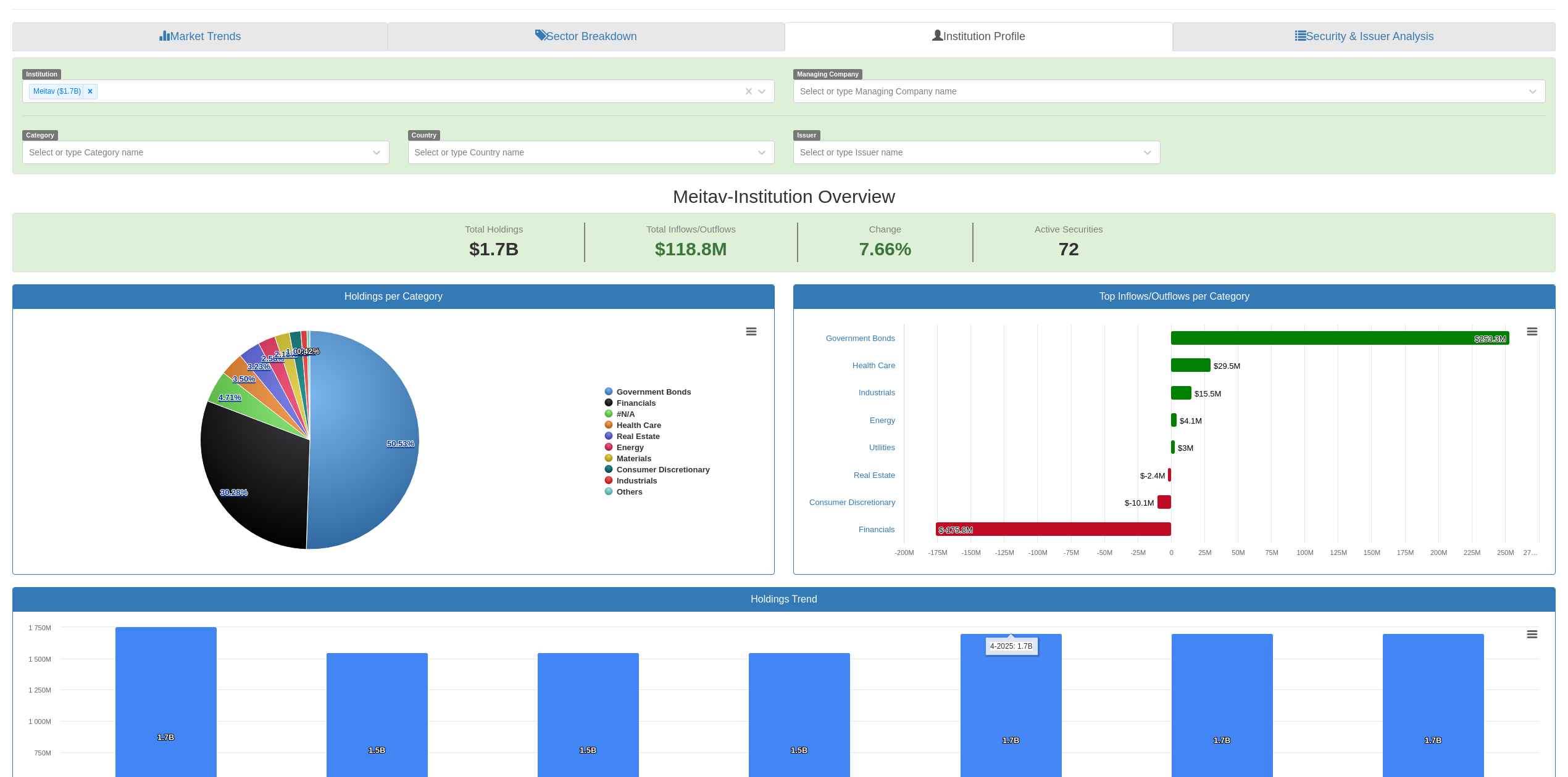
scroll to position [0, 0]
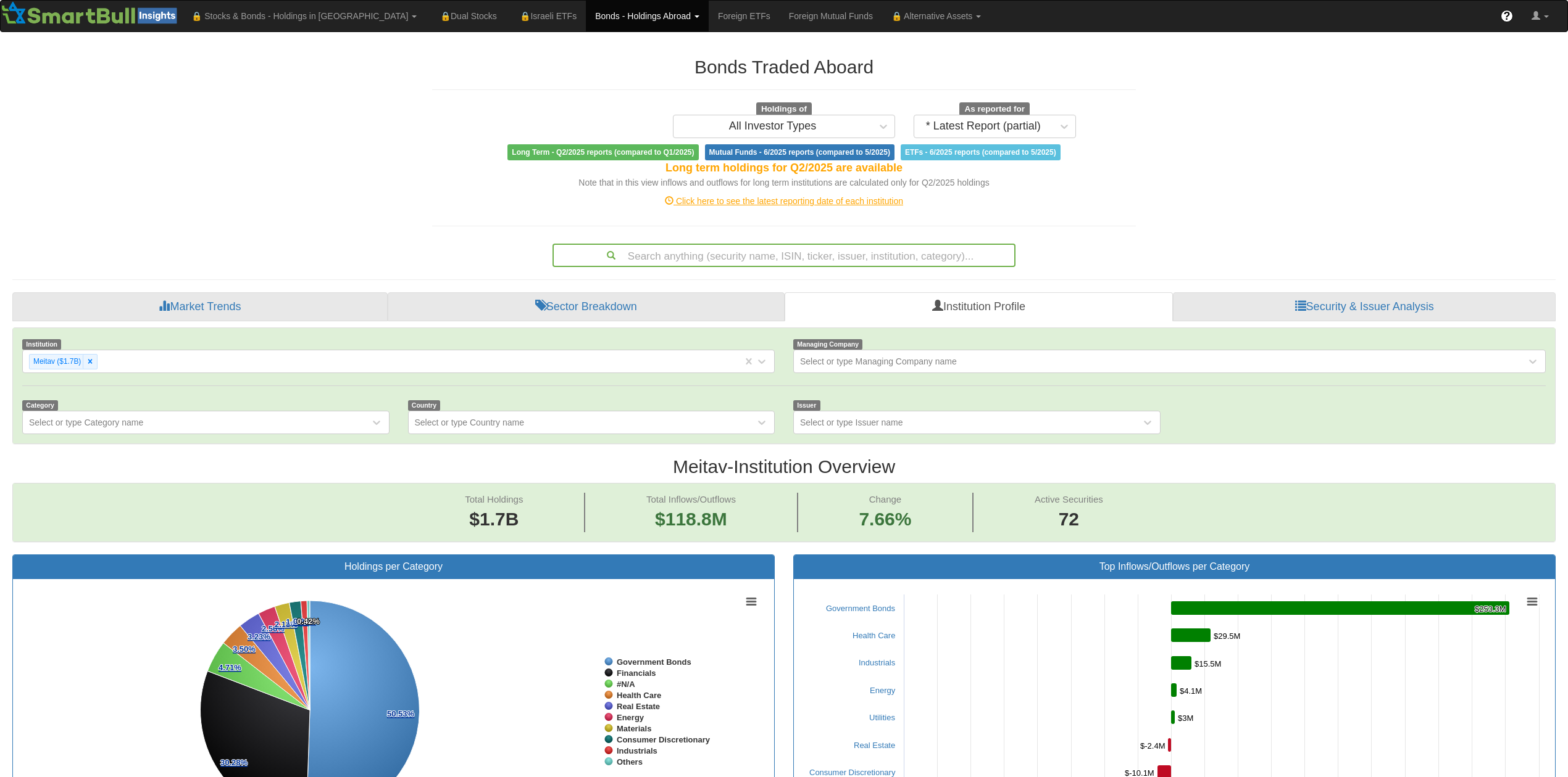
click at [783, 201] on div "Click here to see the latest reporting date of each institution" at bounding box center [784, 201] width 722 height 12
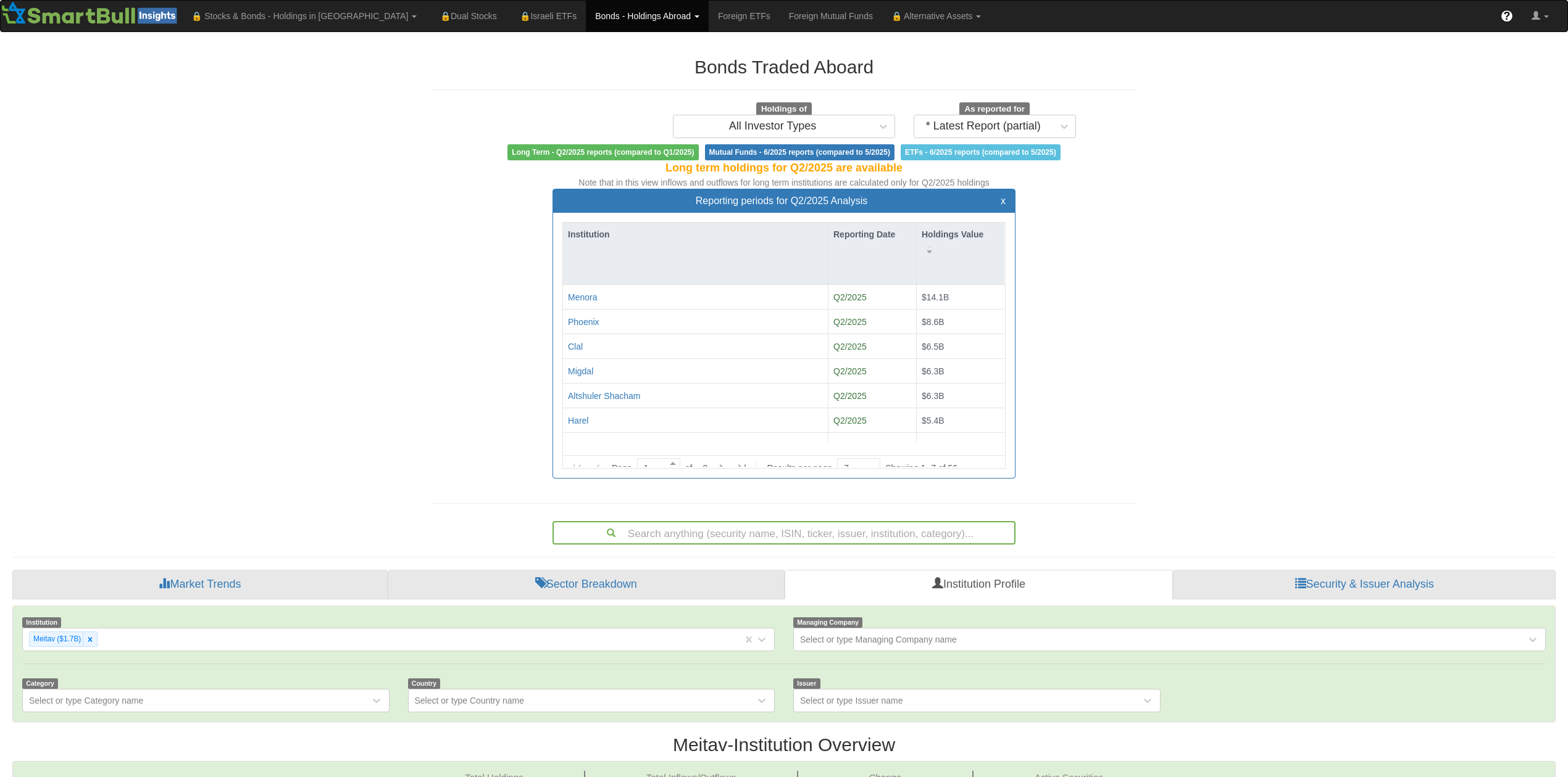
scroll to position [22, 436]
click at [726, 461] on icon at bounding box center [721, 468] width 15 height 15
type input "2"
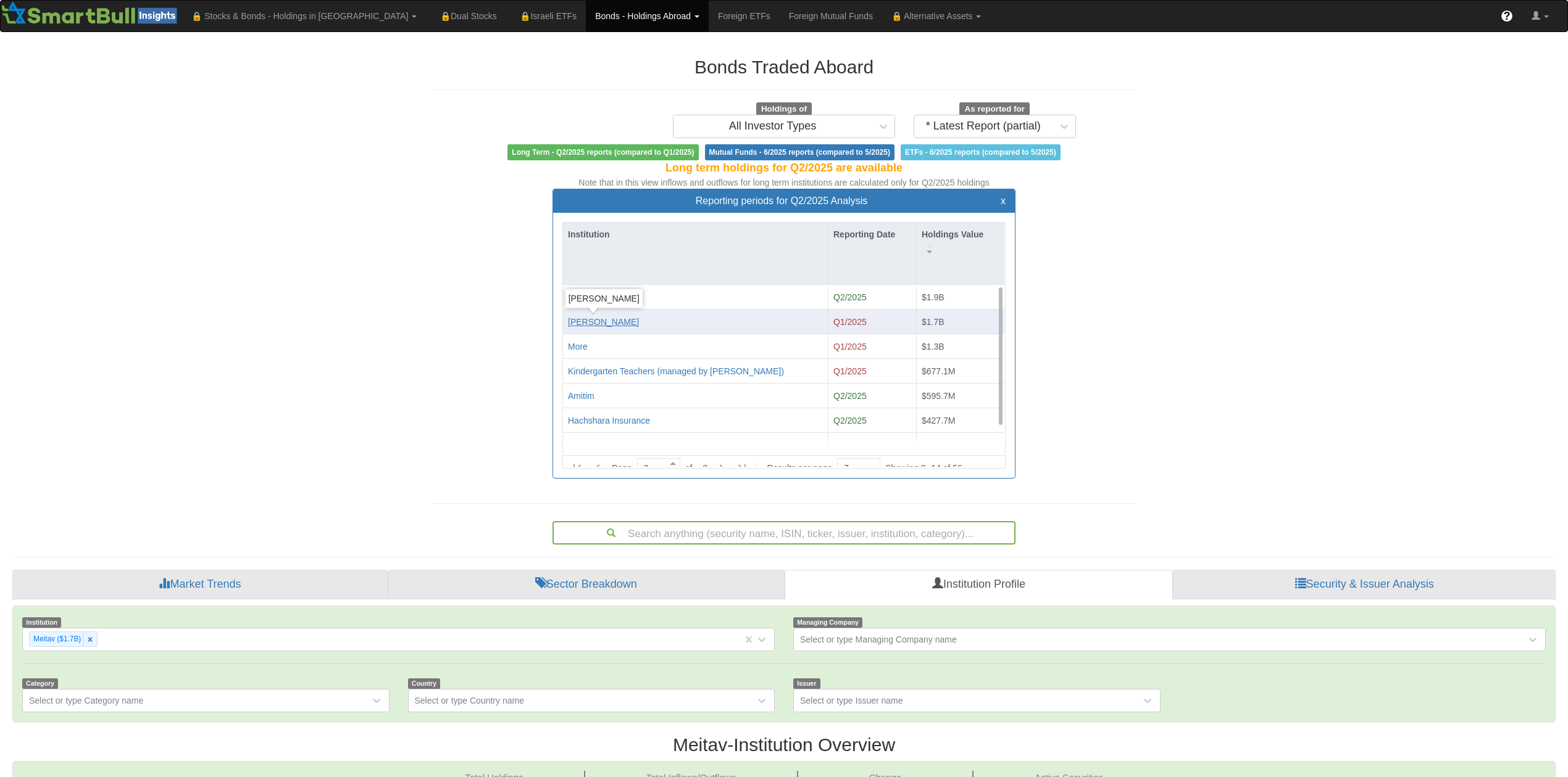
click at [599, 324] on div "[PERSON_NAME]" at bounding box center [603, 322] width 71 height 12
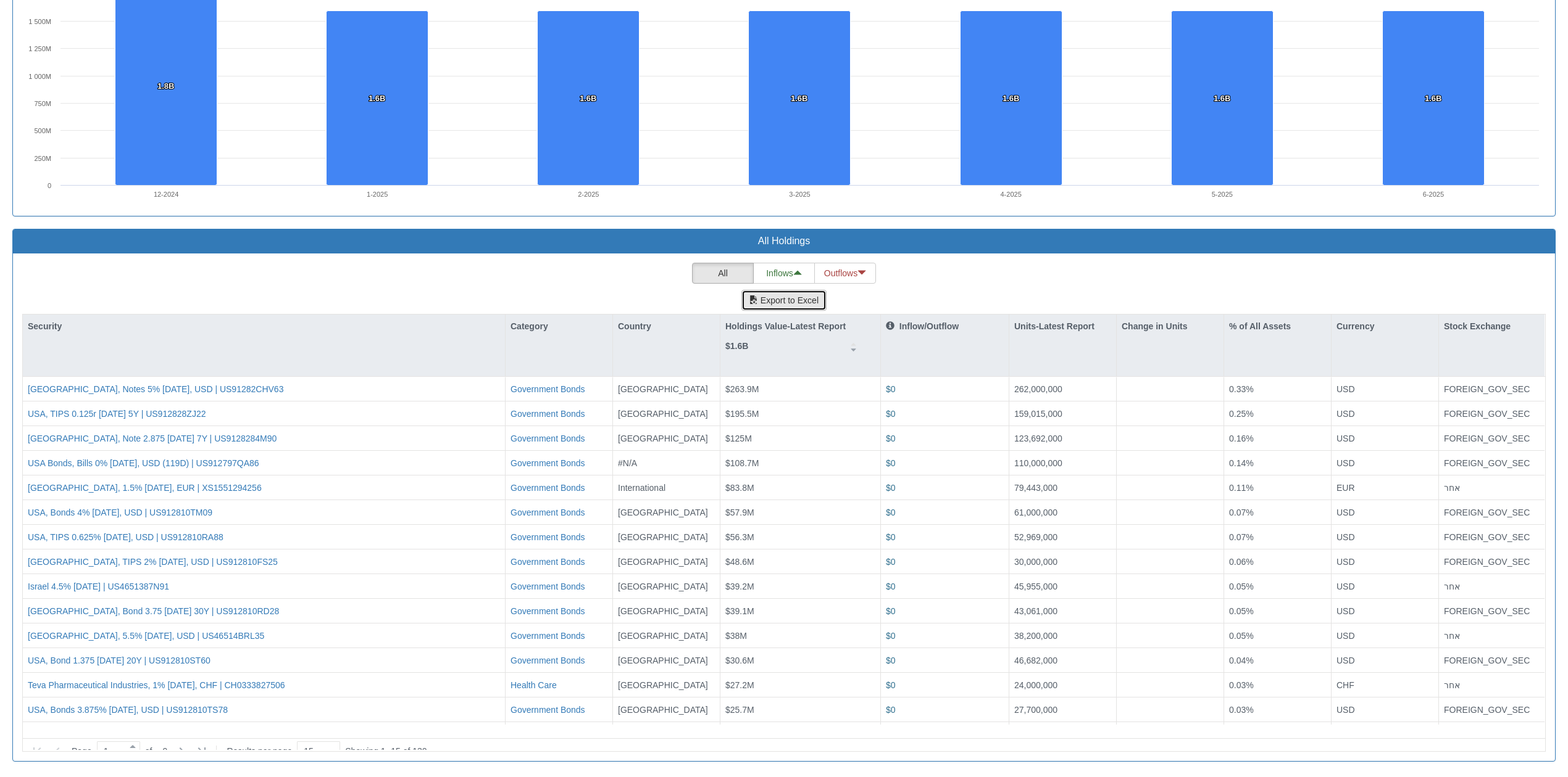
click at [757, 299] on span "button" at bounding box center [754, 300] width 8 height 8
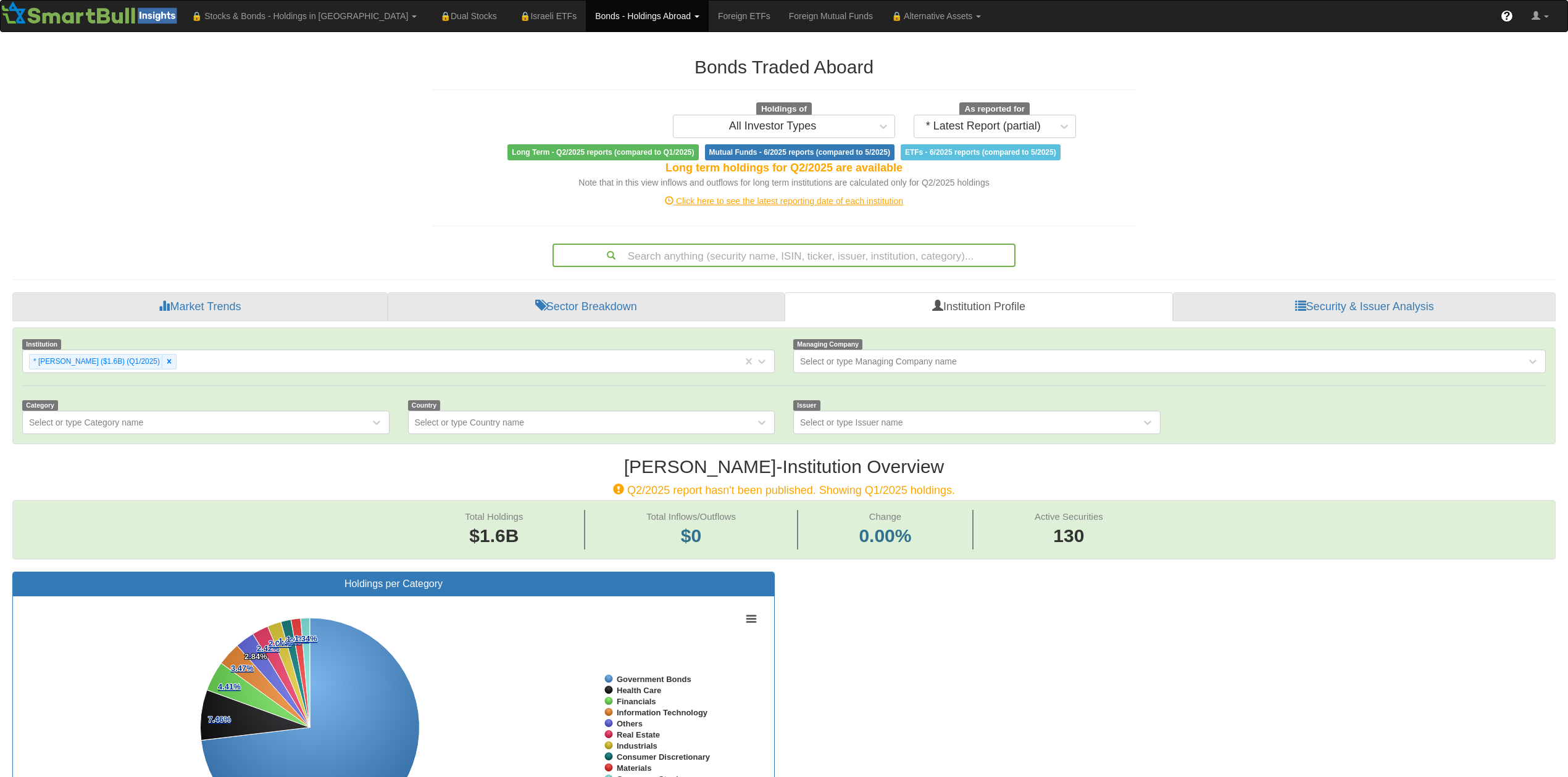
click at [779, 206] on div "Click here to see the latest reporting date of each institution" at bounding box center [784, 201] width 722 height 12
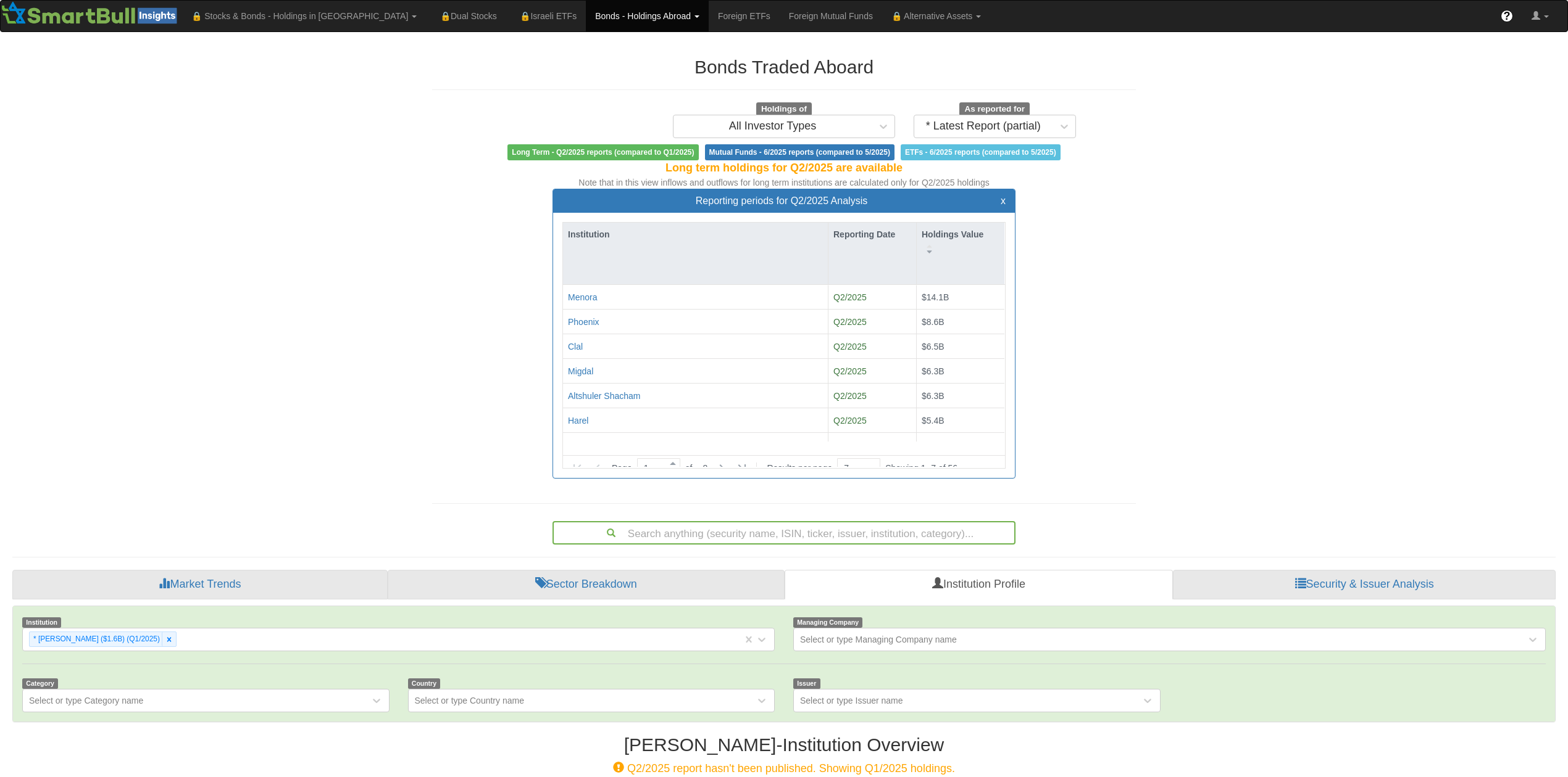
scroll to position [22, 436]
click at [729, 461] on icon at bounding box center [721, 468] width 15 height 15
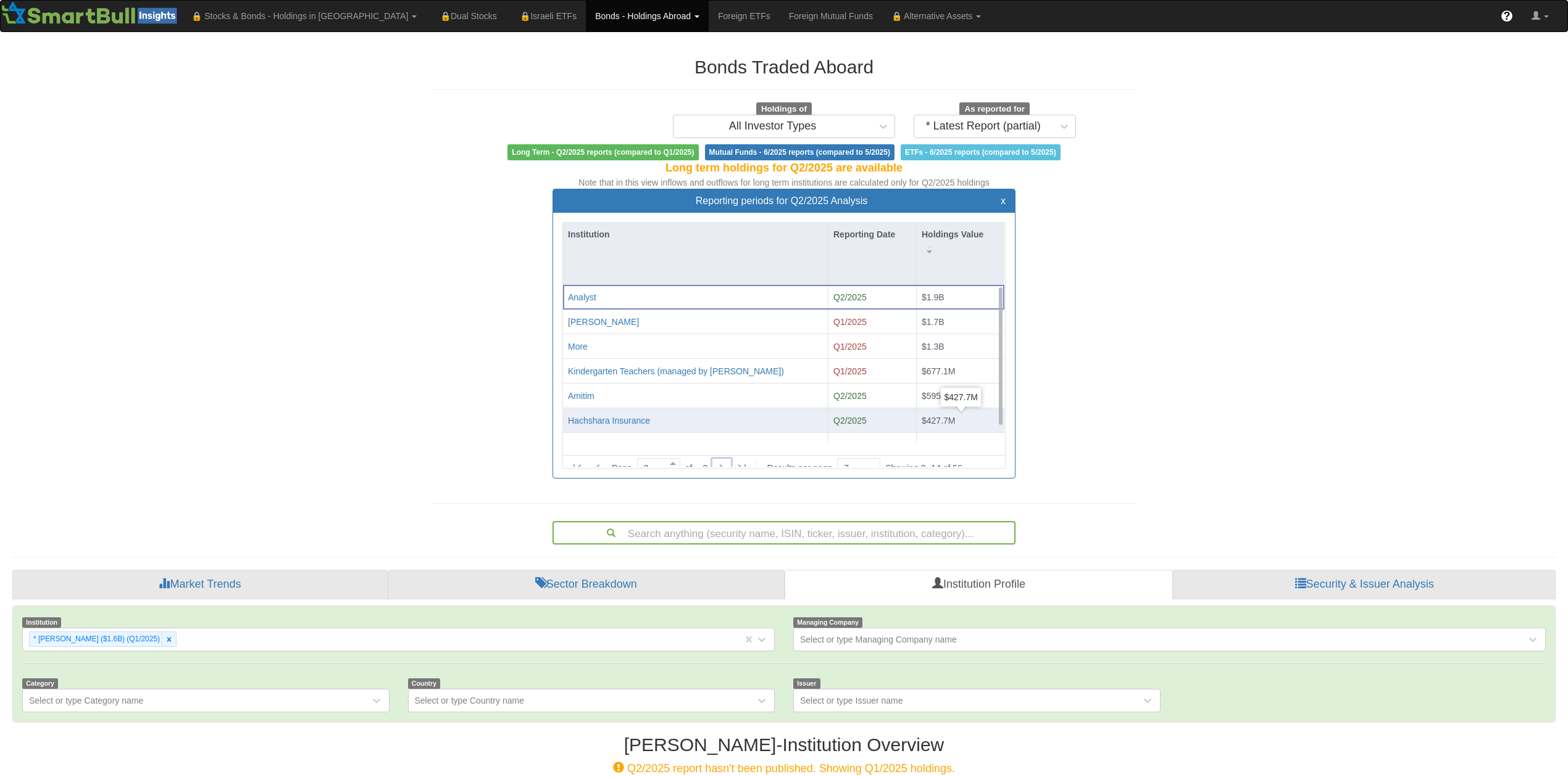
scroll to position [15, 0]
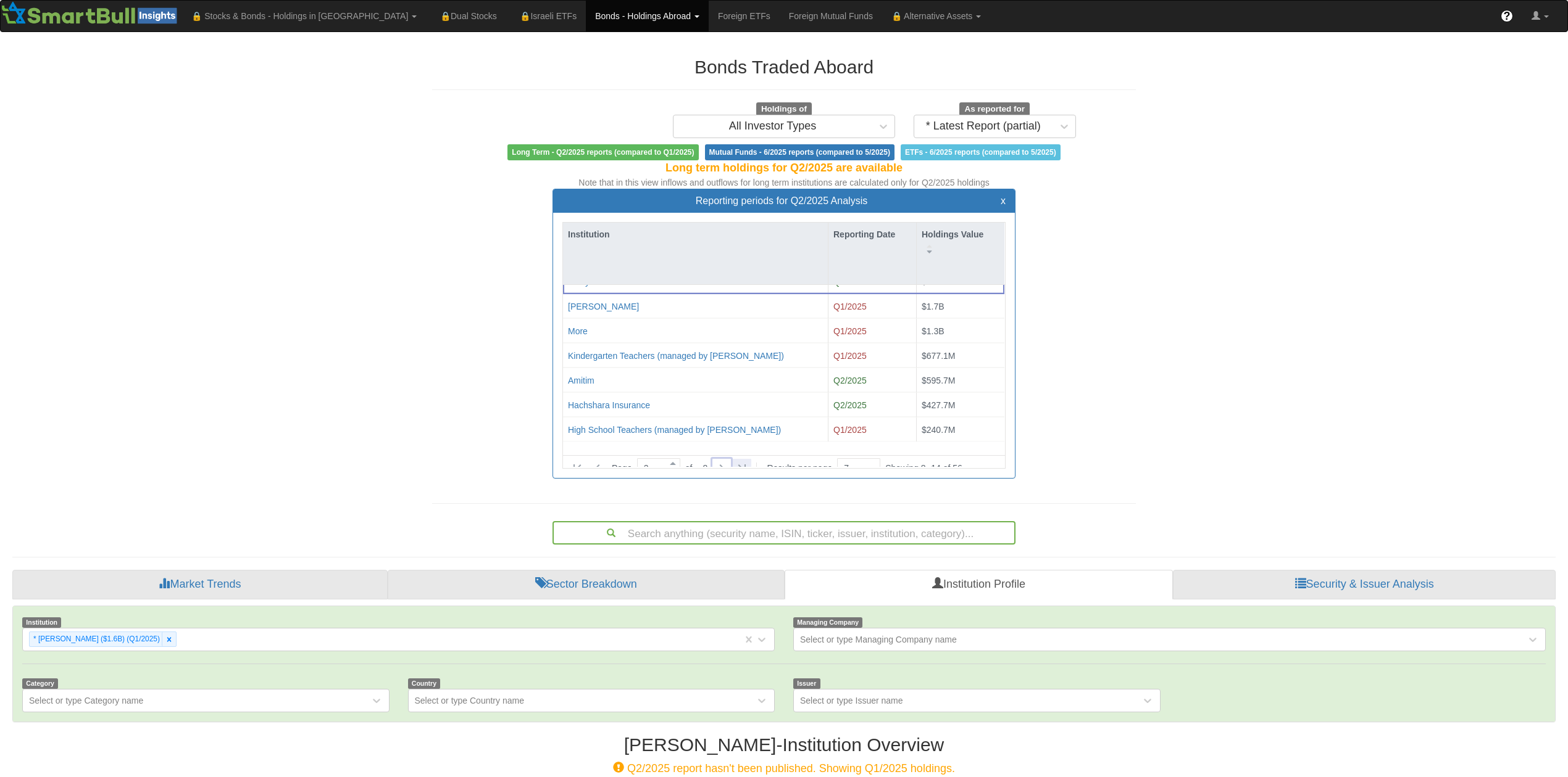
click at [748, 461] on icon at bounding box center [741, 468] width 15 height 15
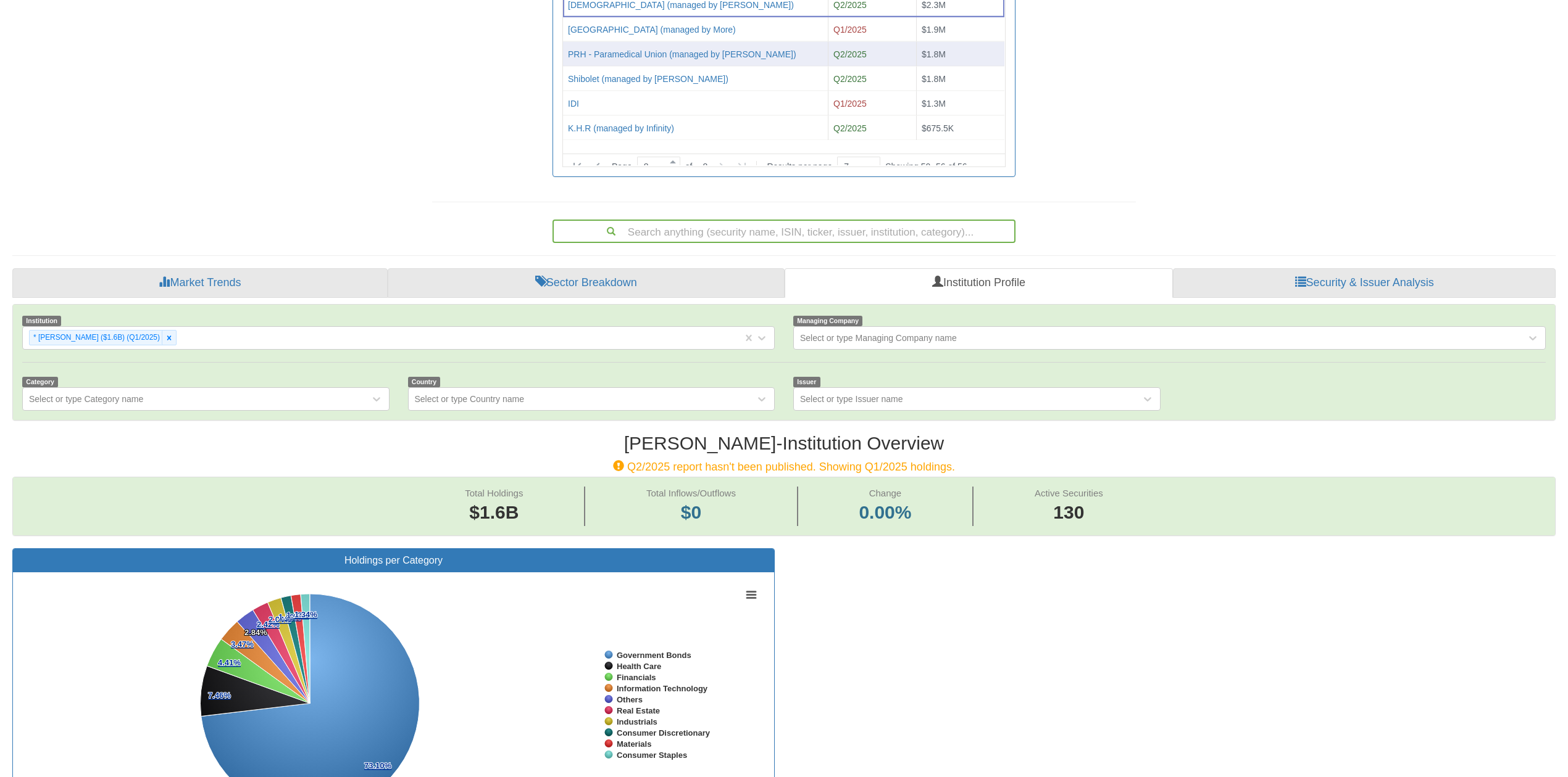
scroll to position [0, 0]
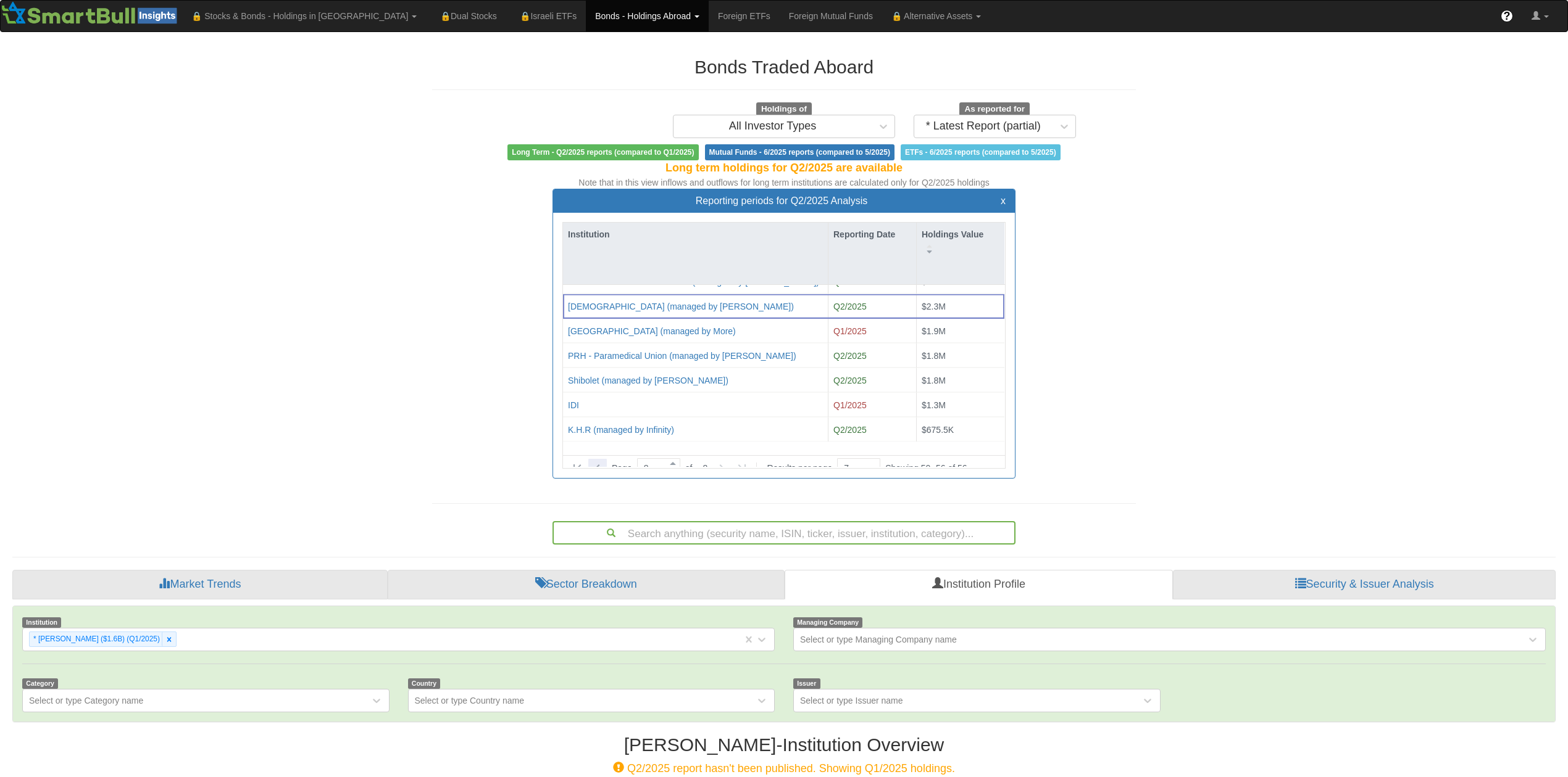
click at [599, 461] on icon at bounding box center [597, 468] width 15 height 15
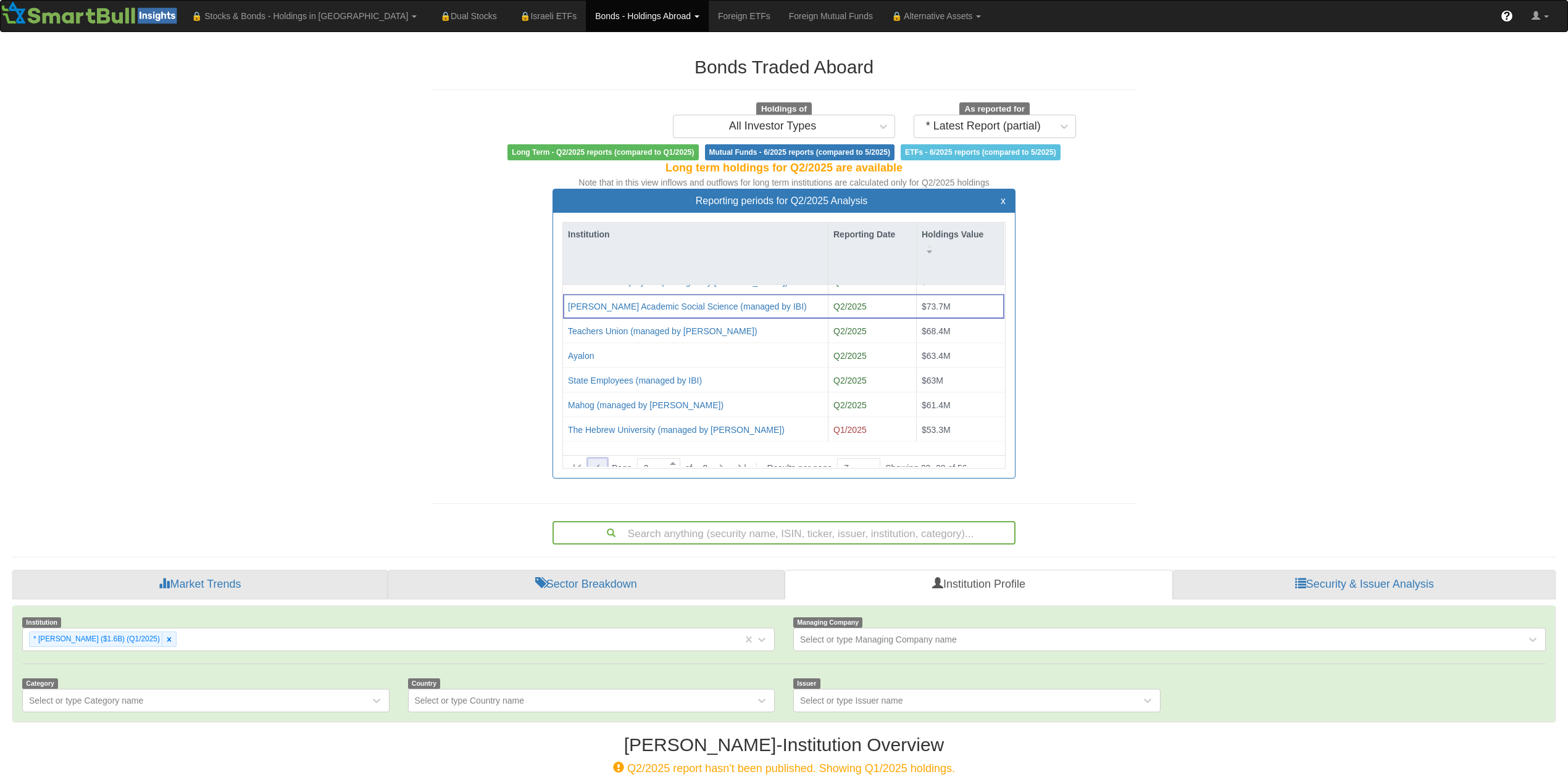
click at [599, 461] on icon at bounding box center [597, 468] width 15 height 15
type input "1"
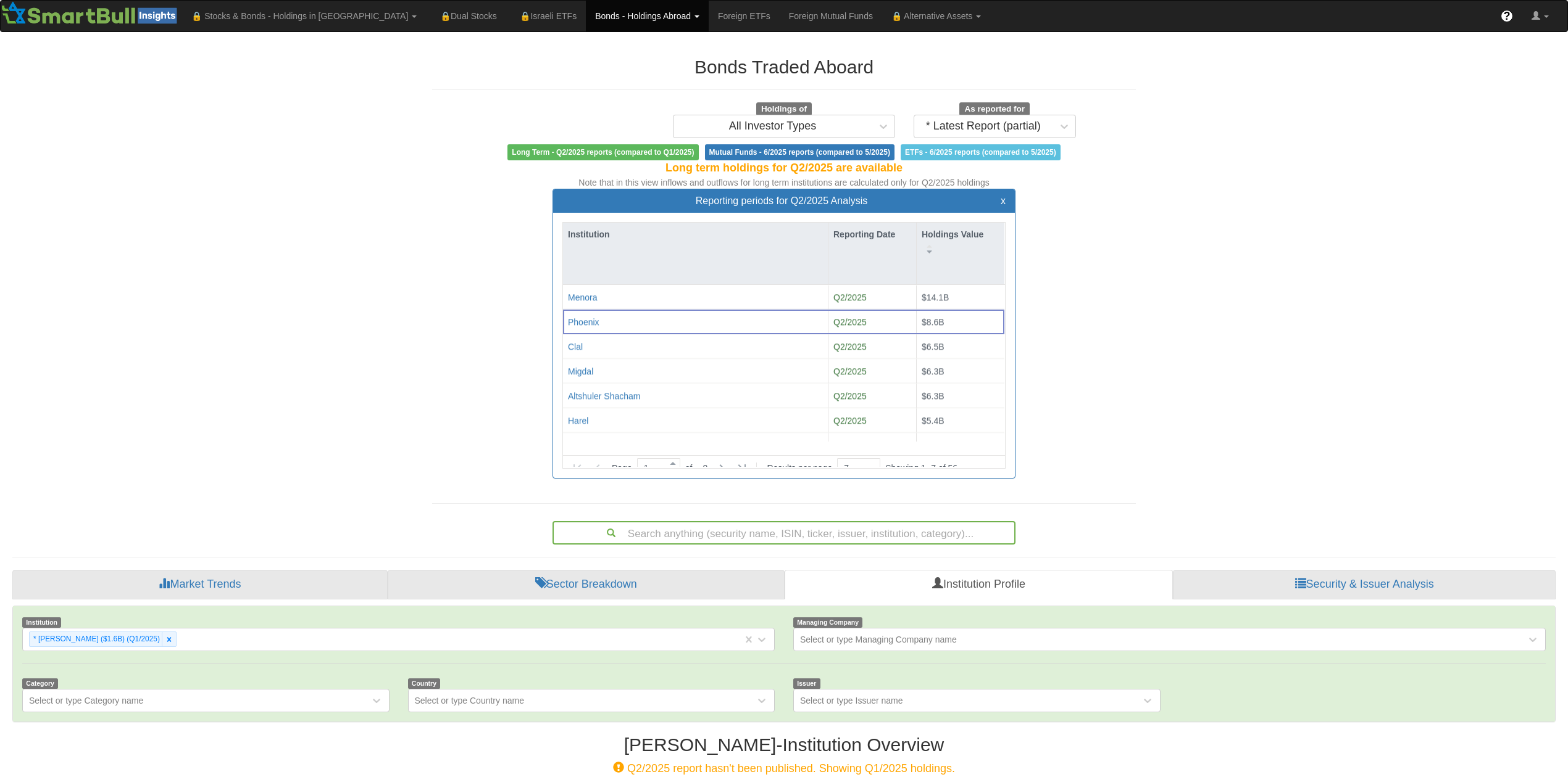
click at [599, 461] on icon at bounding box center [597, 468] width 15 height 15
drag, startPoint x: 1159, startPoint y: 435, endPoint x: 1072, endPoint y: 447, distance: 87.8
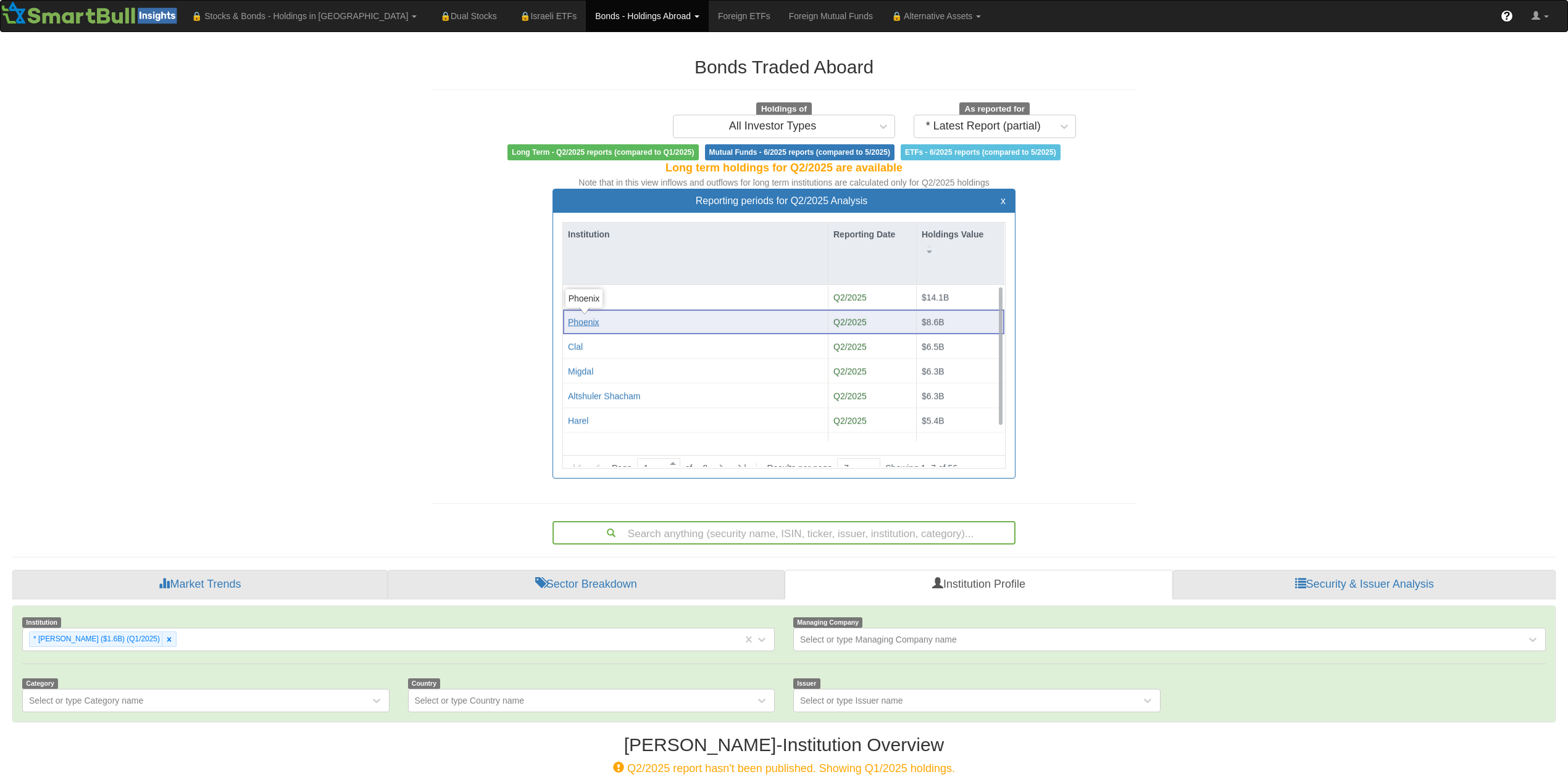
click at [583, 322] on div "Phoenix" at bounding box center [583, 322] width 31 height 12
click at [583, 570] on link "Sector Breakdown" at bounding box center [586, 585] width 397 height 30
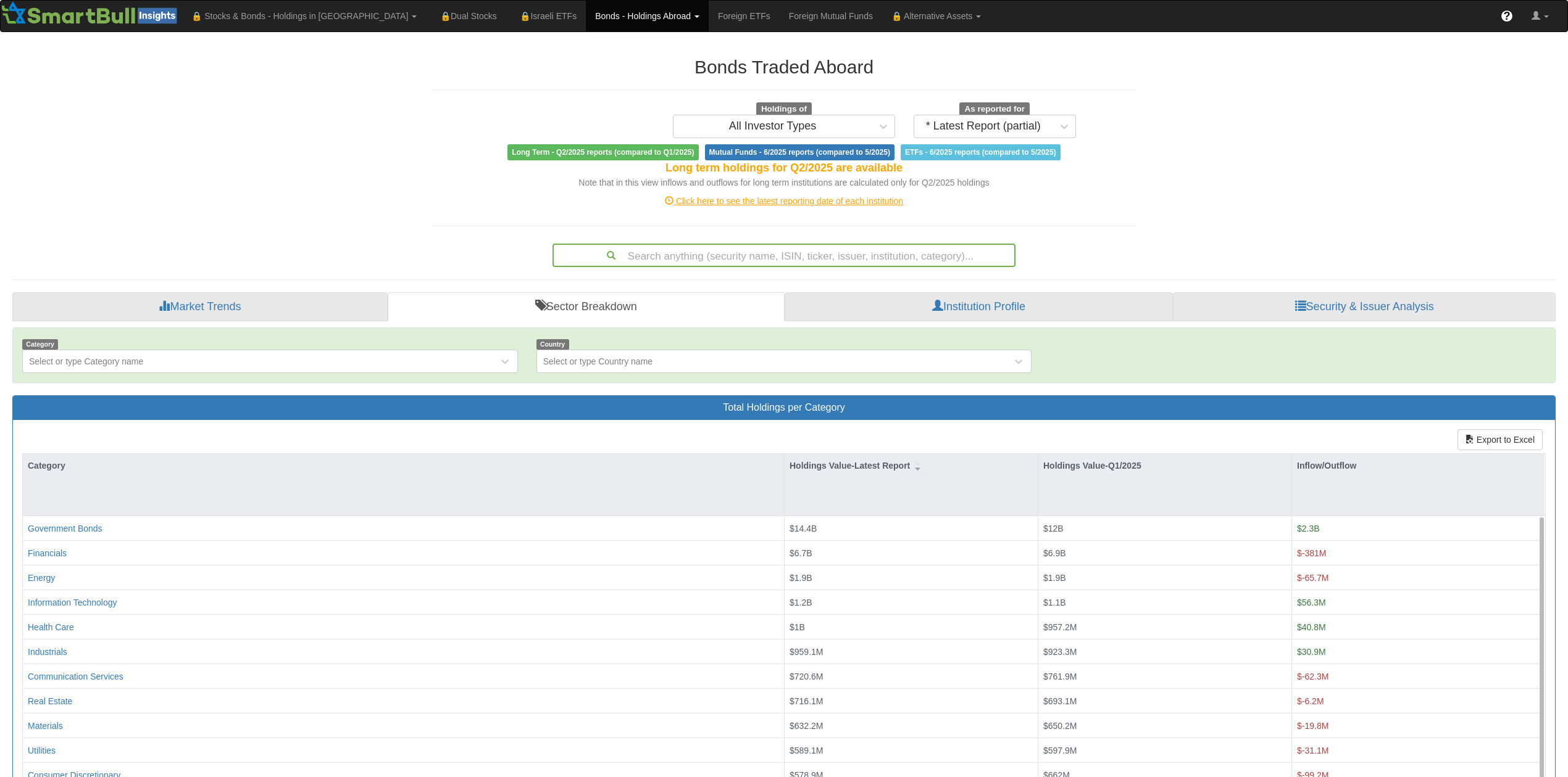
click at [773, 203] on div "Click here to see the latest reporting date of each institution" at bounding box center [784, 201] width 722 height 12
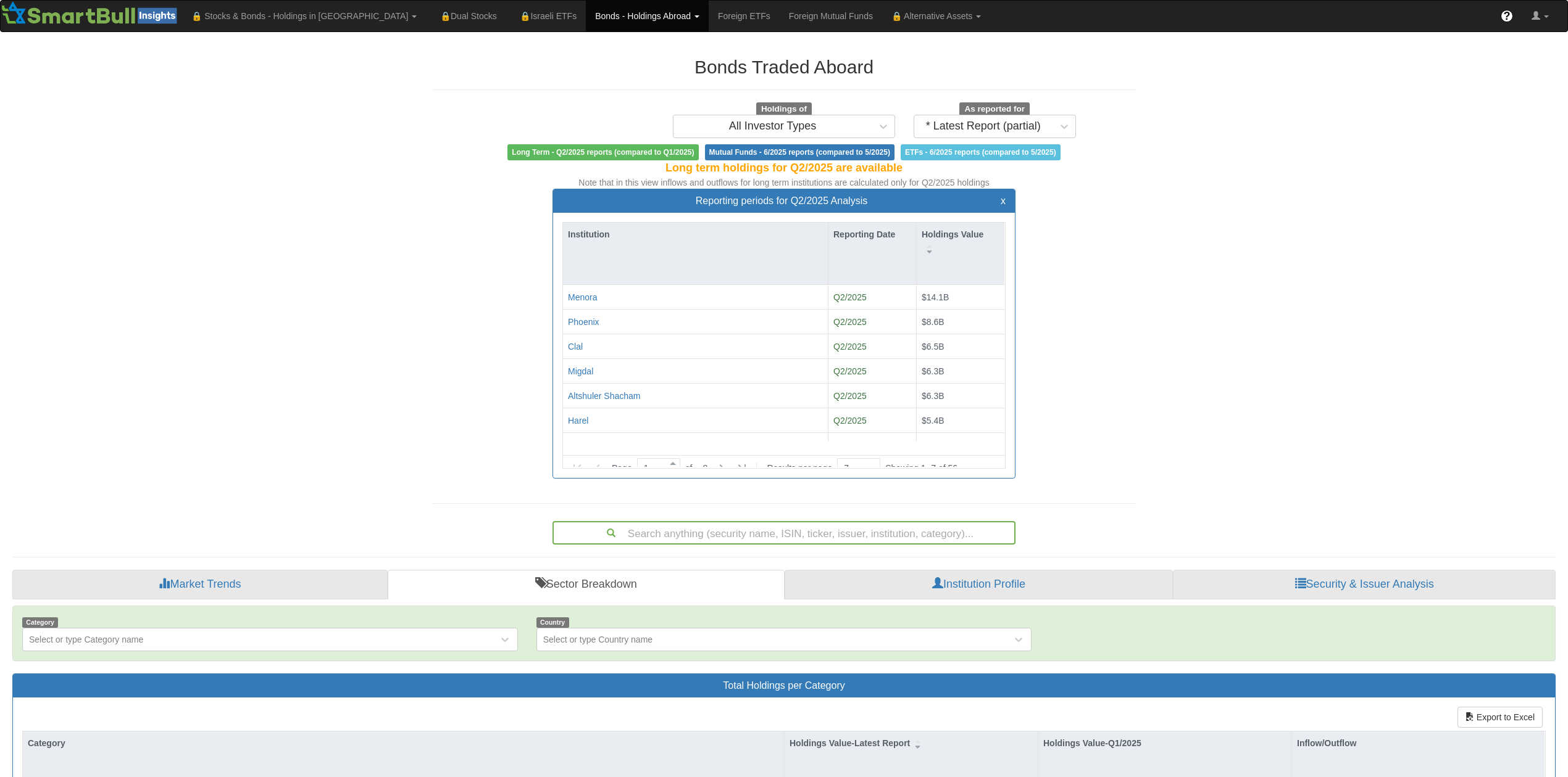
scroll to position [22, 436]
click at [577, 319] on div "Phoenix" at bounding box center [583, 322] width 31 height 12
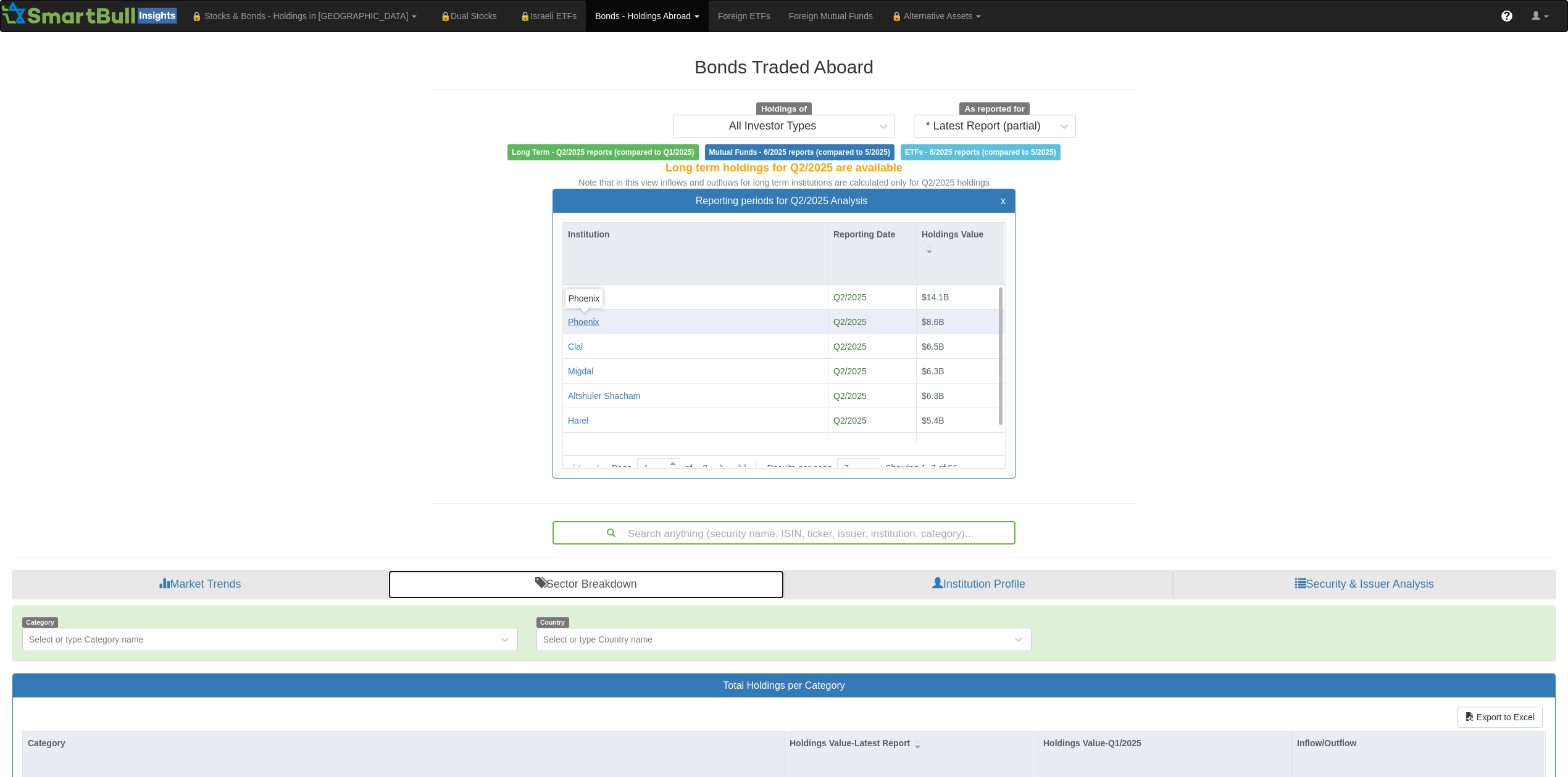
click at [577, 570] on link "Sector Breakdown" at bounding box center [586, 585] width 397 height 30
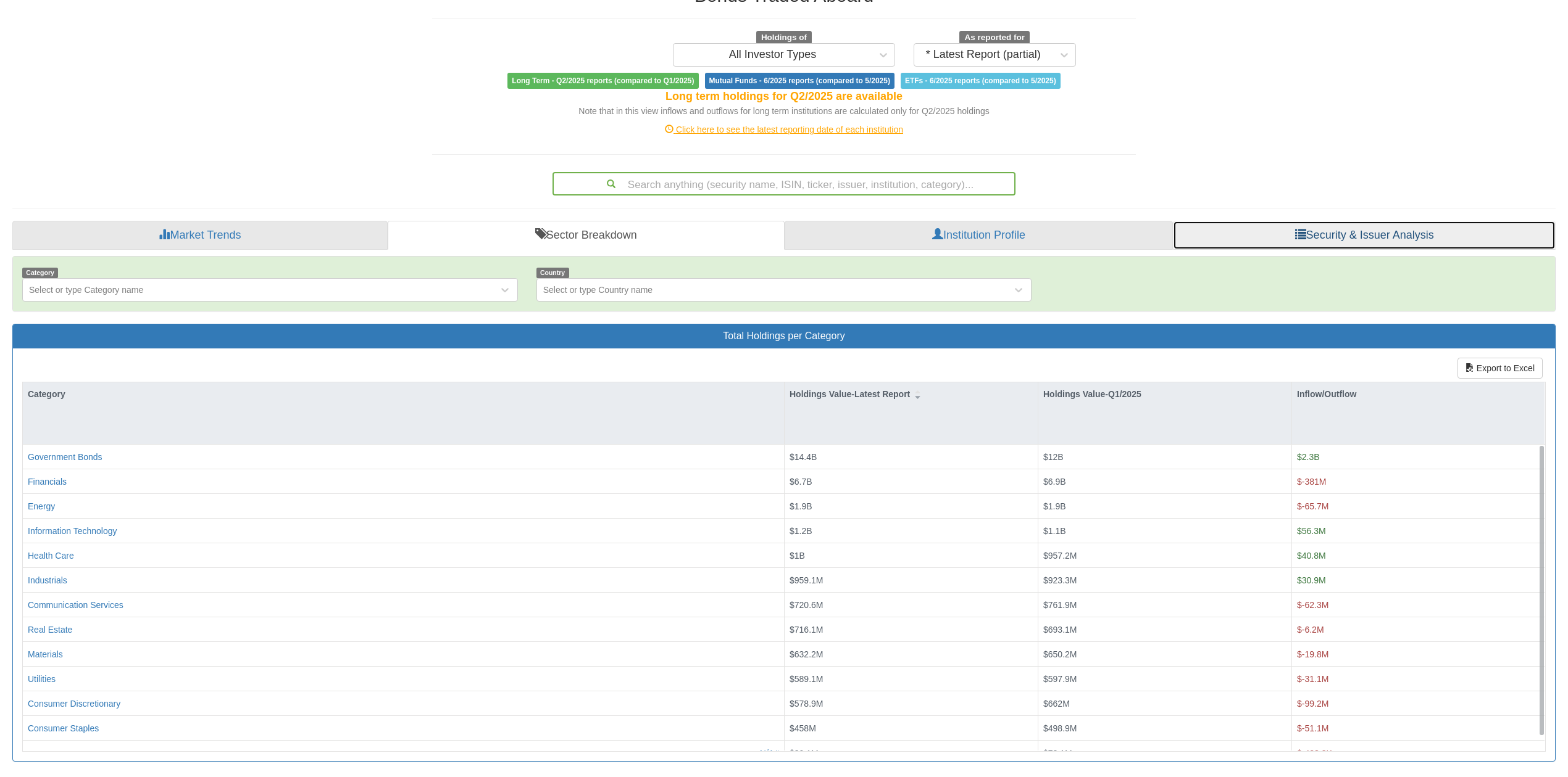
click at [1334, 225] on link "Security & Issuer Analysis" at bounding box center [1364, 235] width 383 height 30
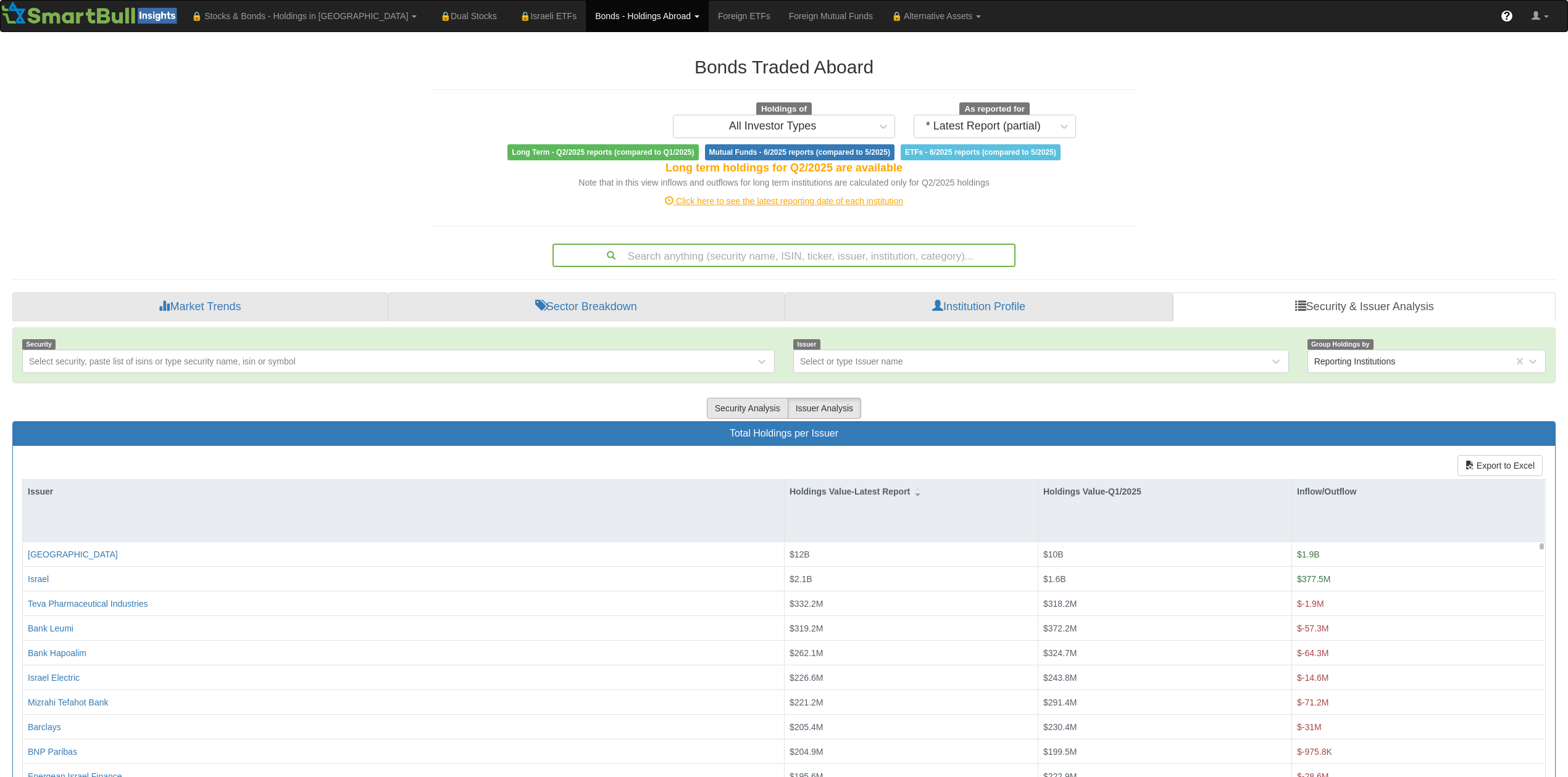
click at [734, 416] on button "Security Analysis" at bounding box center [747, 408] width 81 height 21
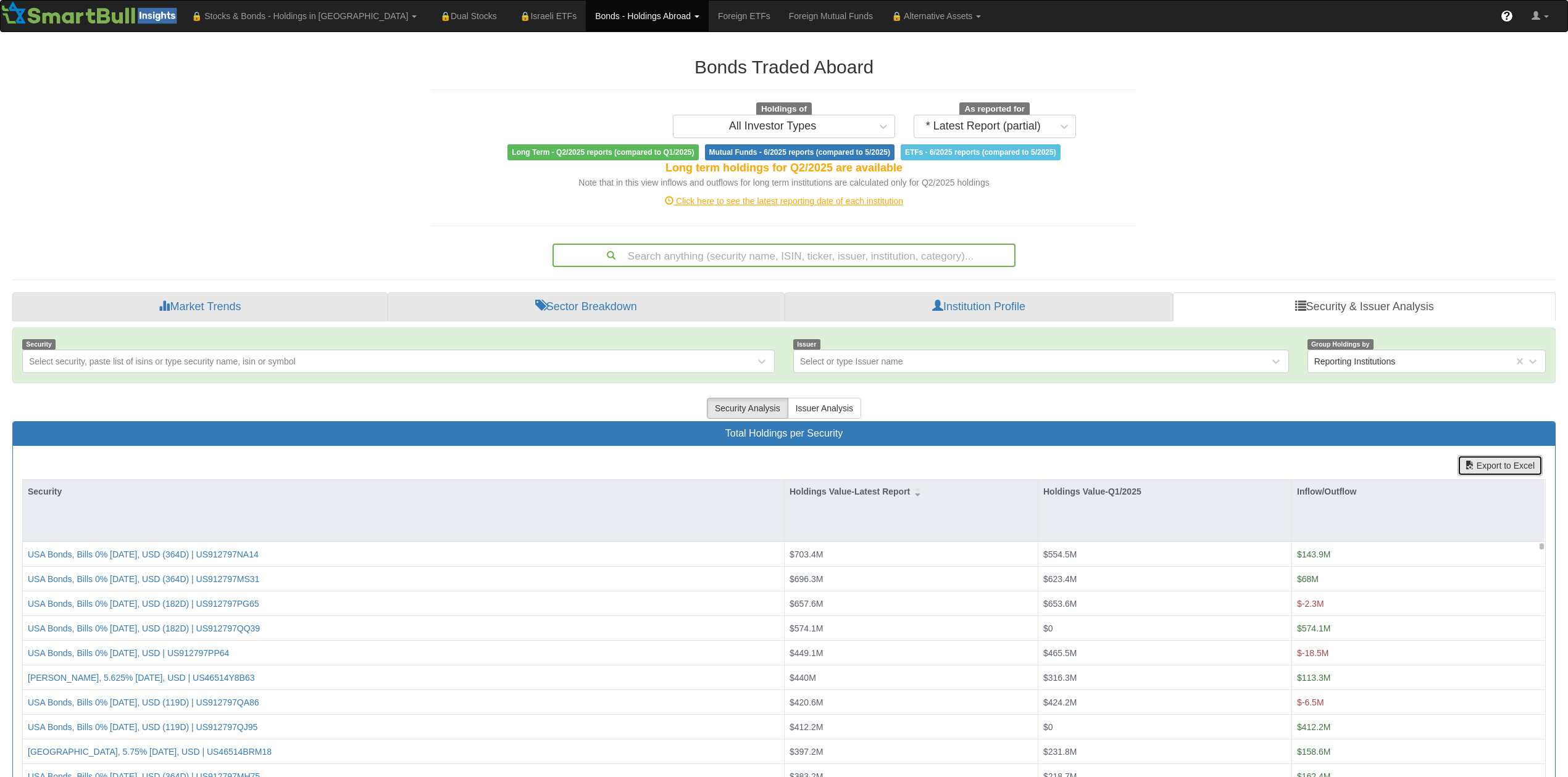
click at [1502, 467] on button "Export to Excel" at bounding box center [1500, 466] width 85 height 21
click at [1154, 174] on div "Bonds Traded Aboard Holdings of All Investor Types As reported for * Latest Rep…" at bounding box center [784, 458] width 1562 height 827
click at [586, 10] on link "Bonds - Holdings Abroad" at bounding box center [647, 16] width 123 height 31
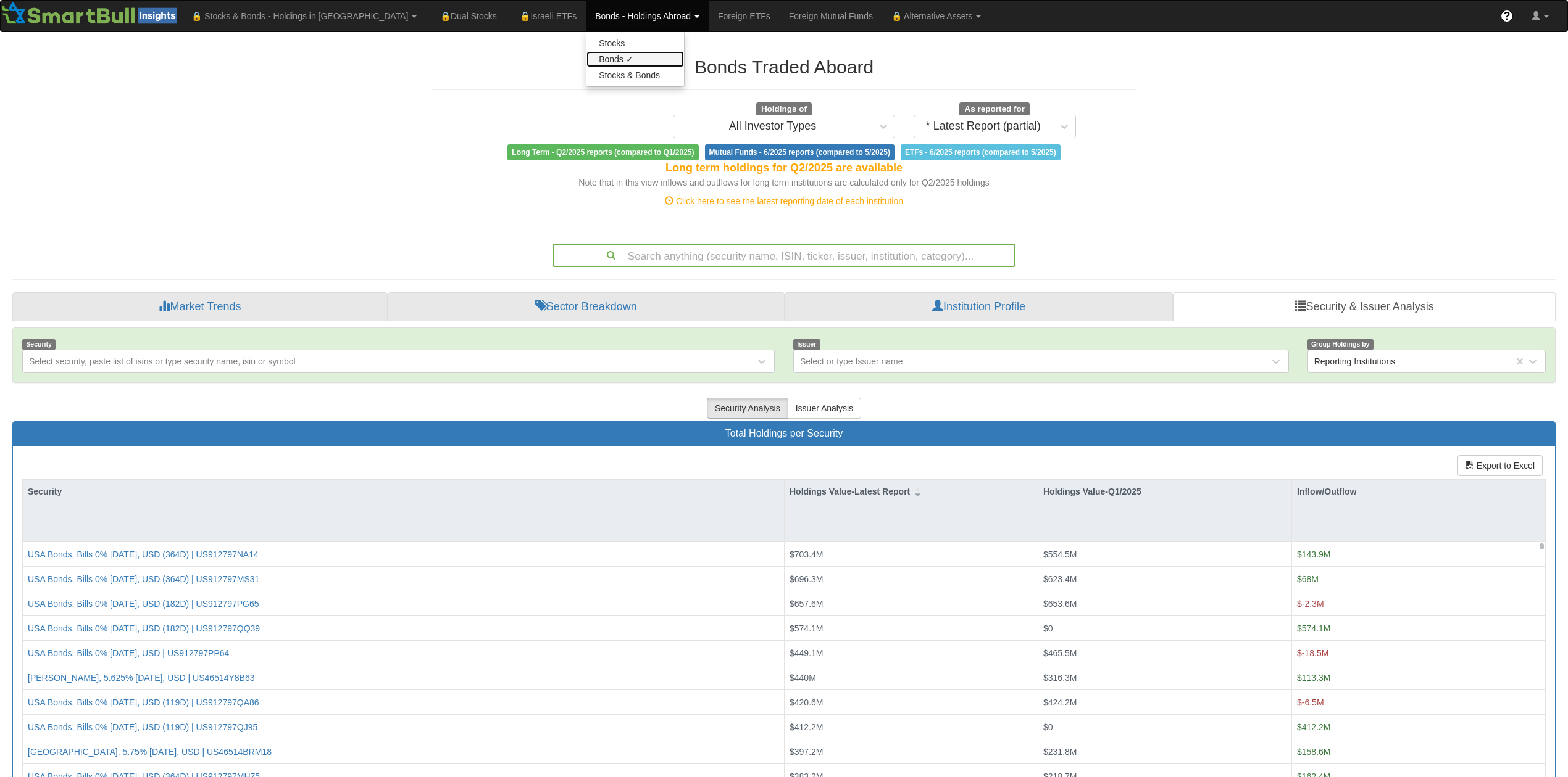
click at [586, 57] on link "Bonds ✓" at bounding box center [635, 59] width 97 height 16
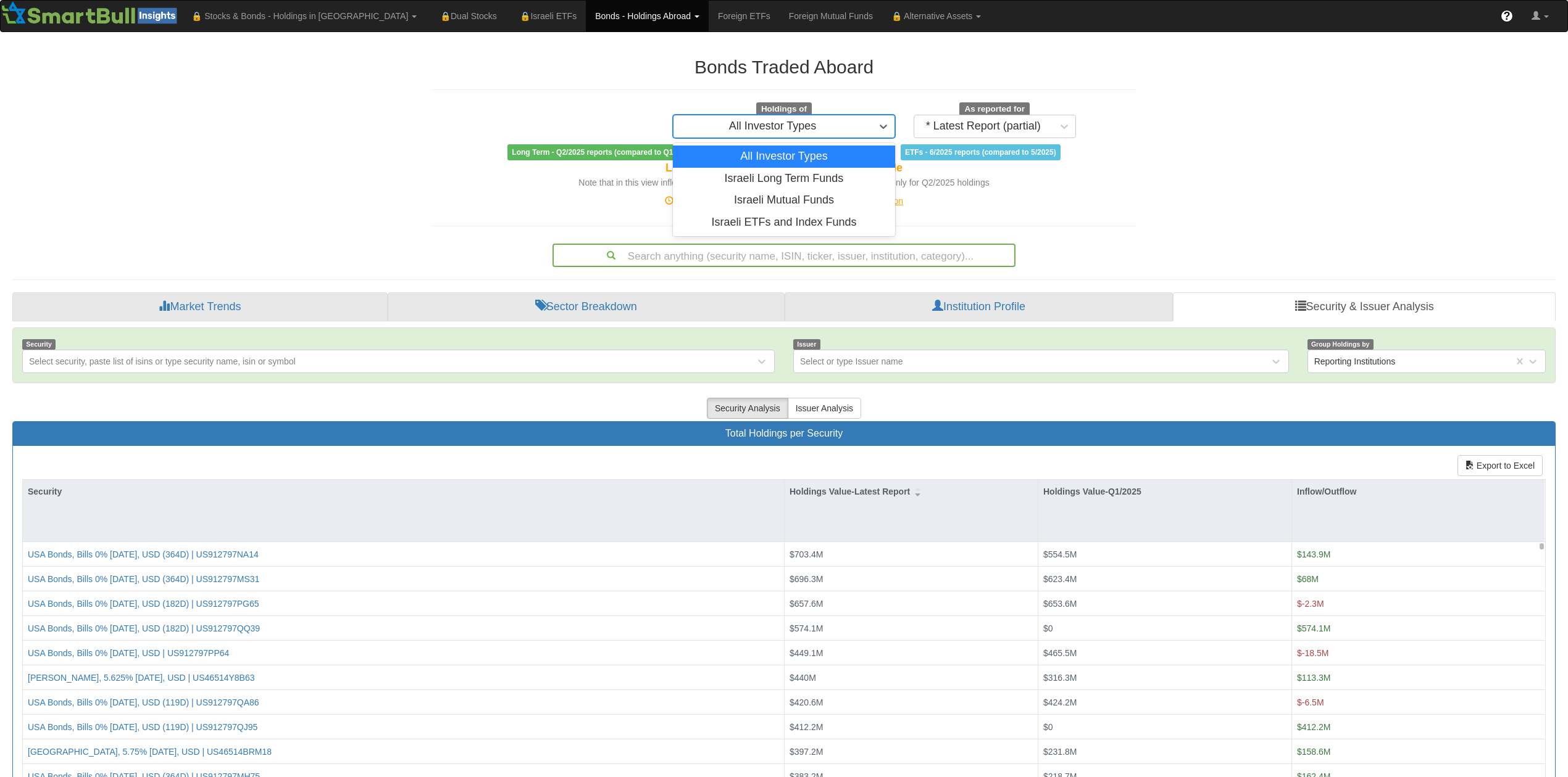
click at [790, 133] on div "All Investor Types" at bounding box center [773, 126] width 88 height 12
click at [786, 133] on div "All Investor Types" at bounding box center [773, 126] width 88 height 12
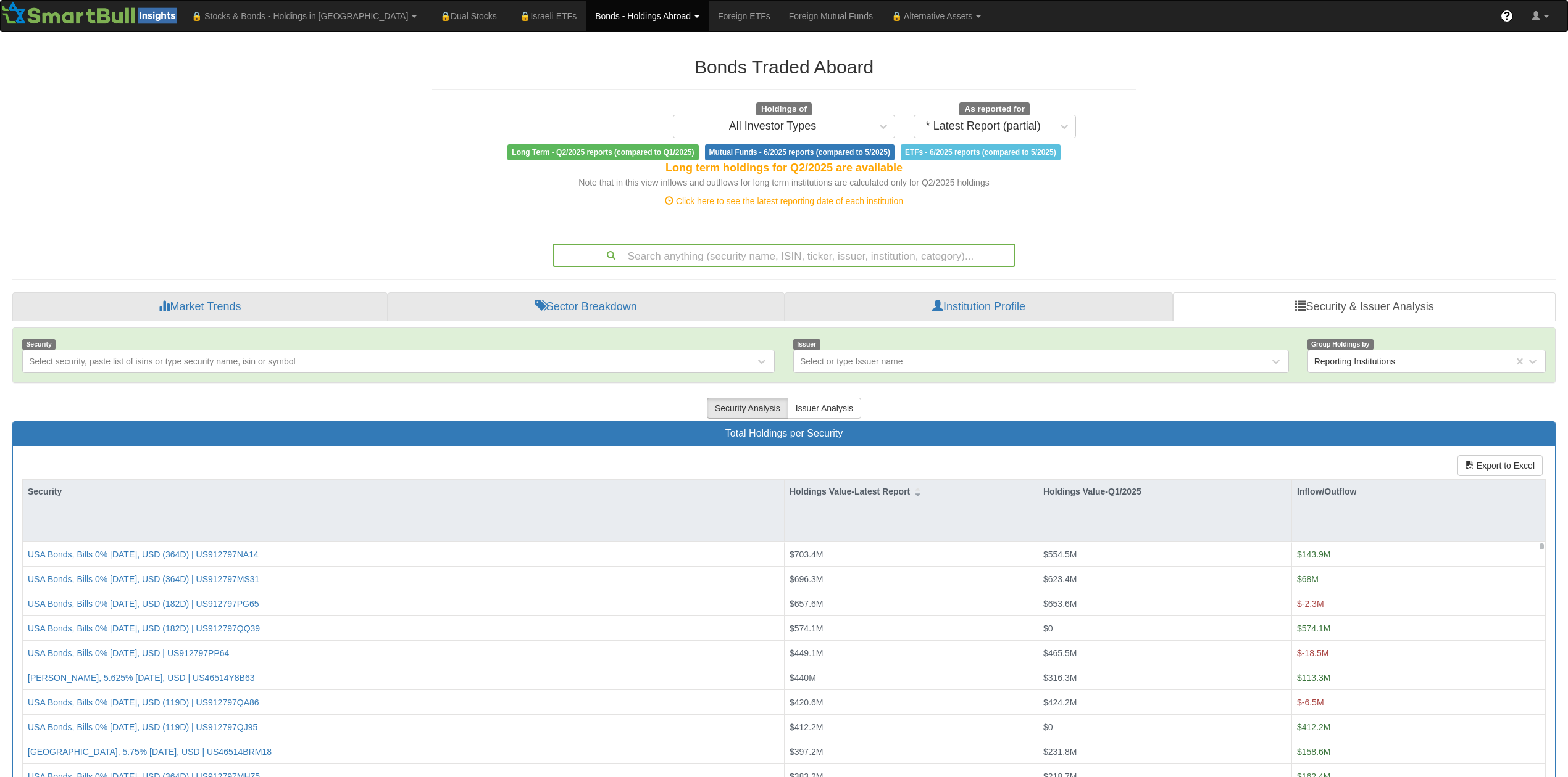
click at [749, 203] on div "Click here to see the latest reporting date of each institution" at bounding box center [784, 201] width 722 height 12
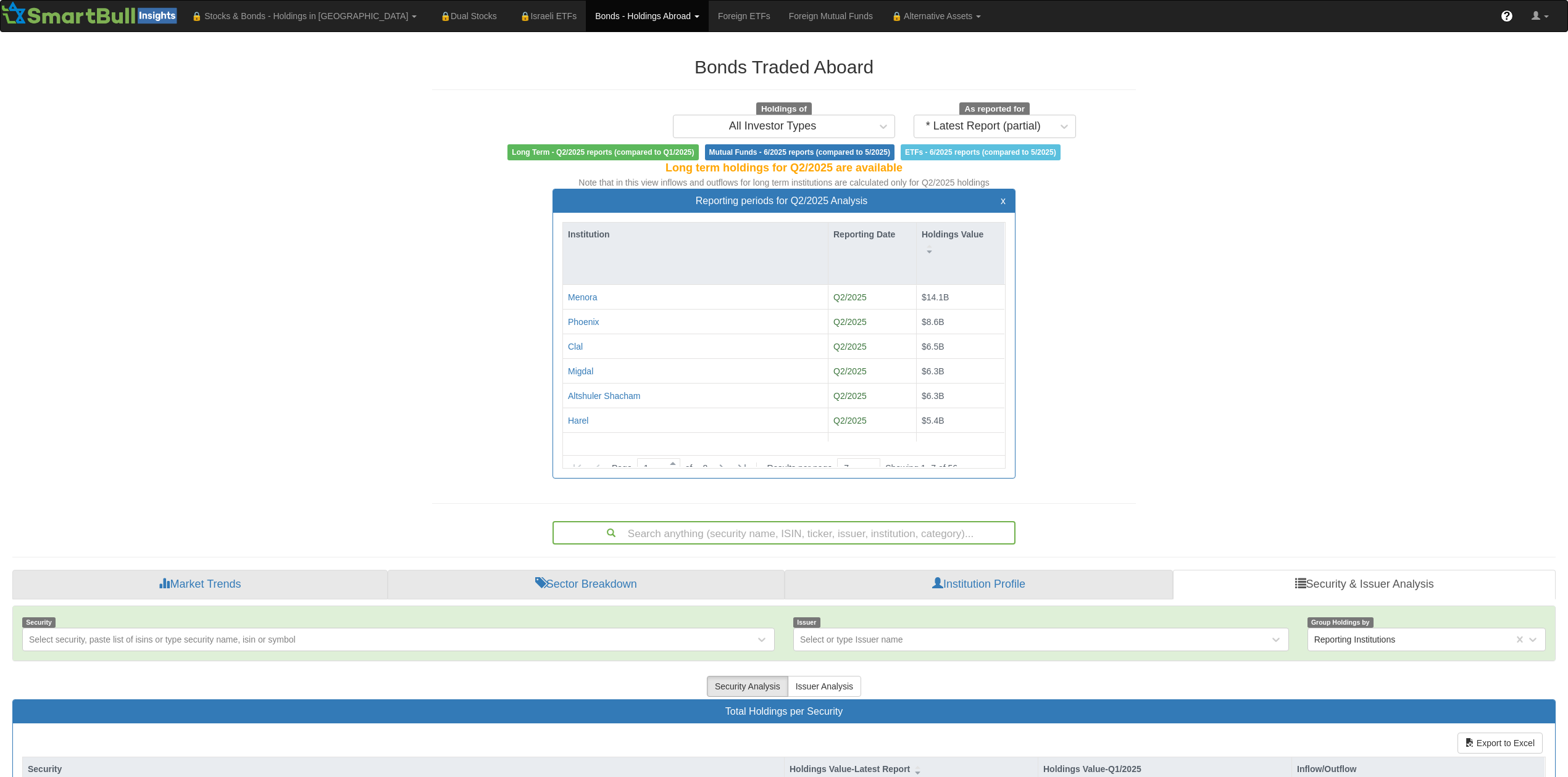
scroll to position [22, 436]
click at [580, 322] on div "Phoenix" at bounding box center [583, 322] width 31 height 12
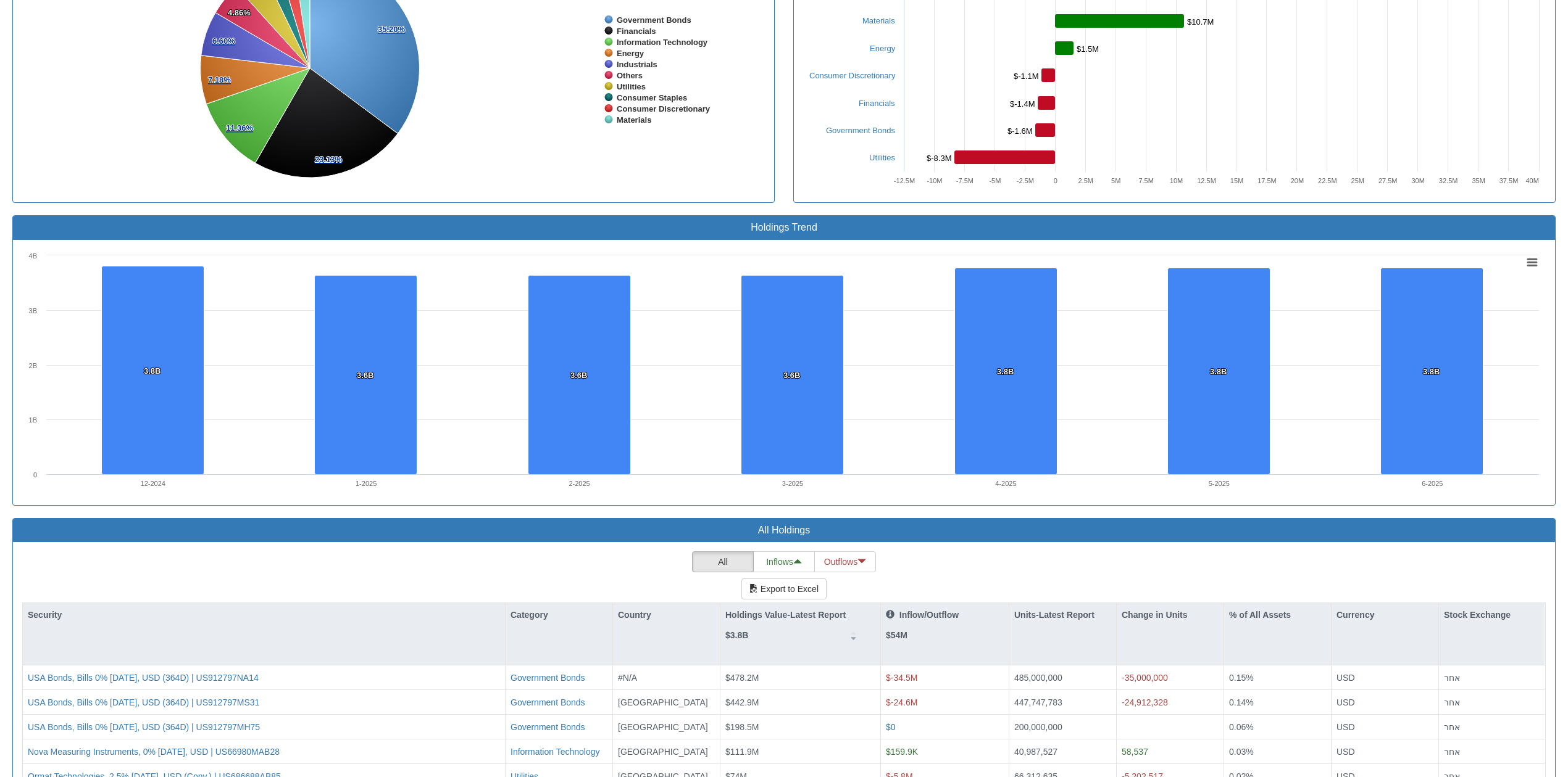
scroll to position [635, 0]
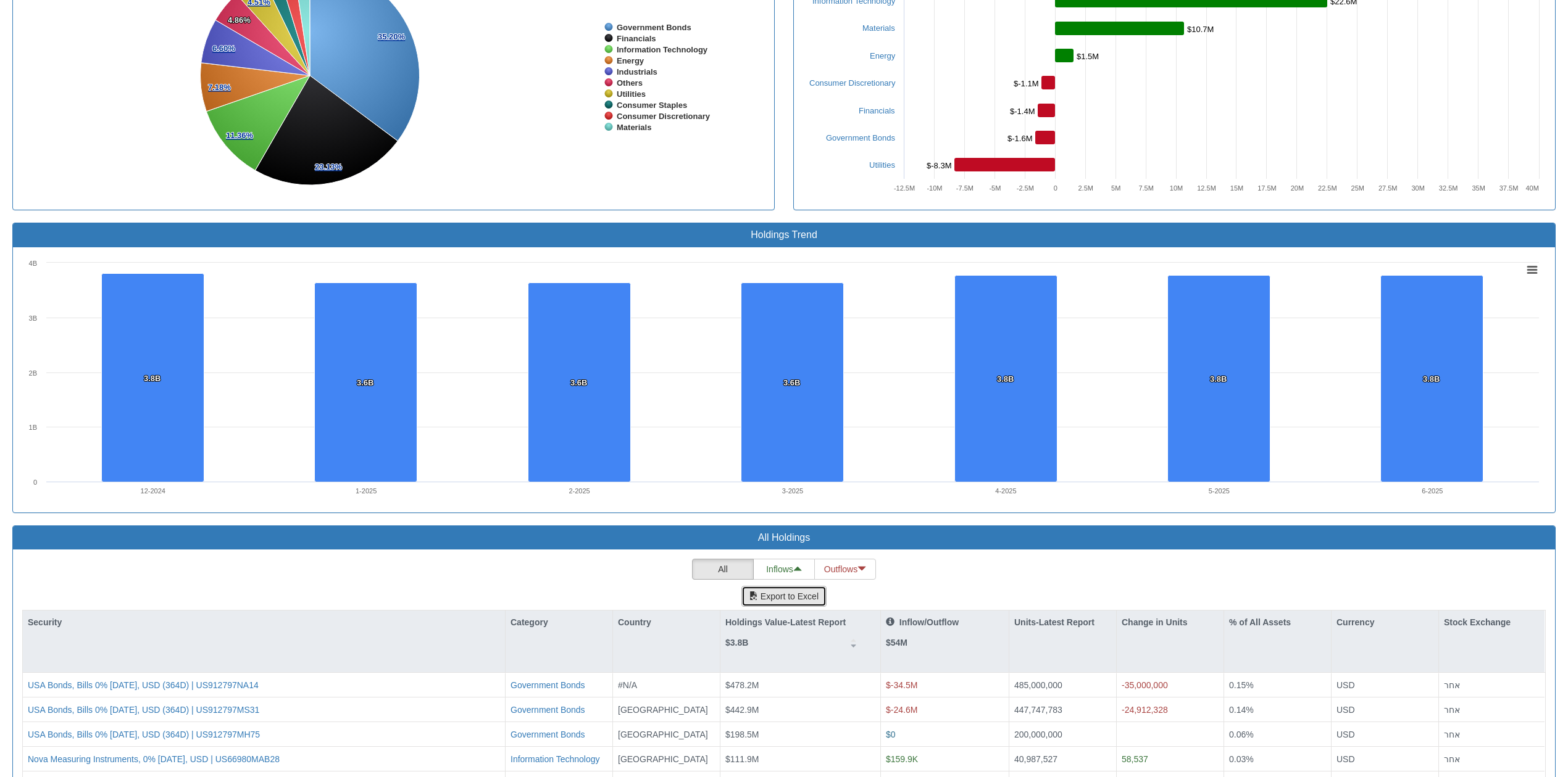
click at [783, 598] on button "Export to Excel" at bounding box center [784, 596] width 85 height 21
click at [786, 601] on button "Export to Excel" at bounding box center [784, 596] width 85 height 21
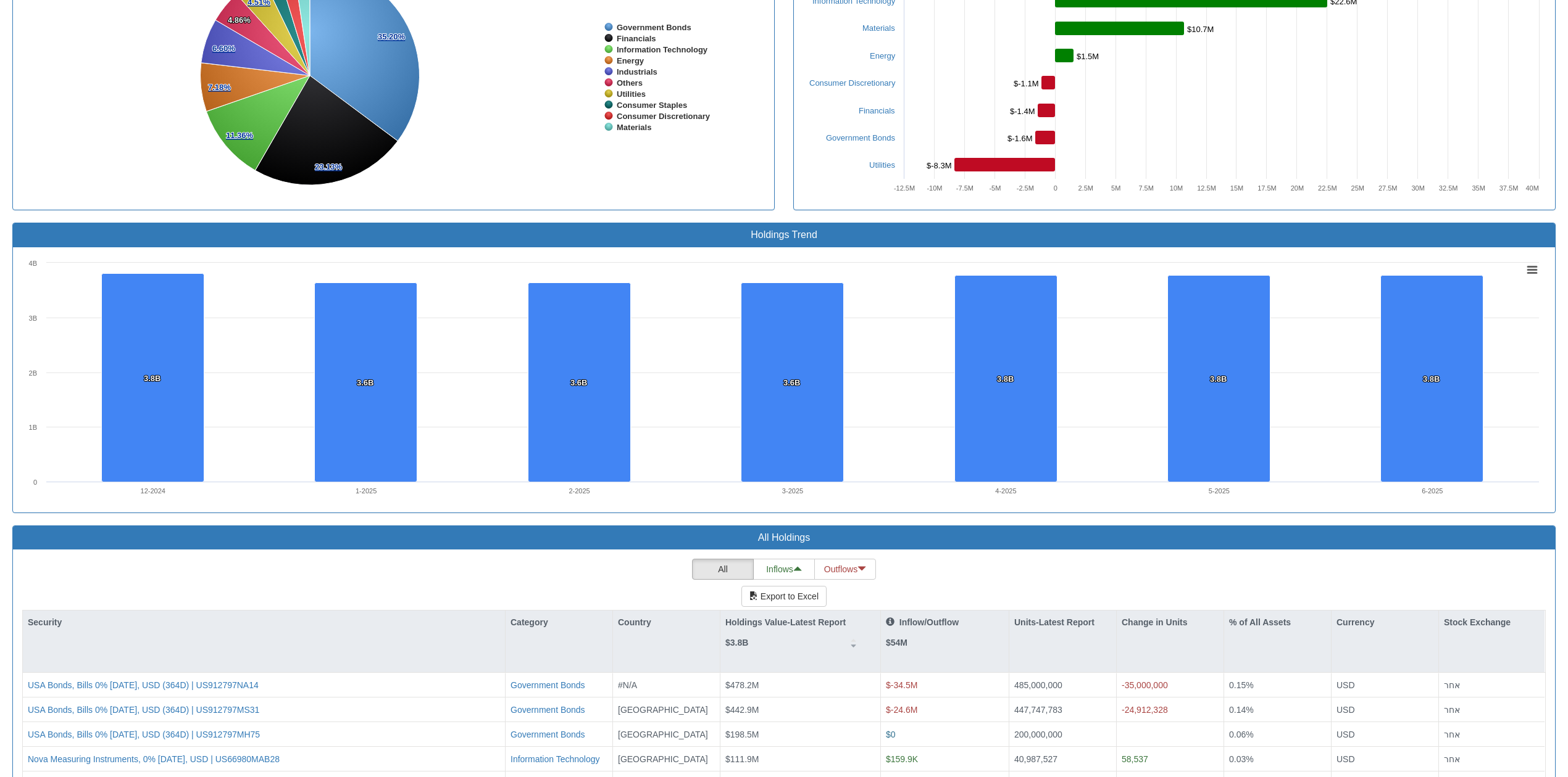
click at [786, 605] on button "Export to Excel" at bounding box center [784, 596] width 85 height 21
